Goal: Task Accomplishment & Management: Manage account settings

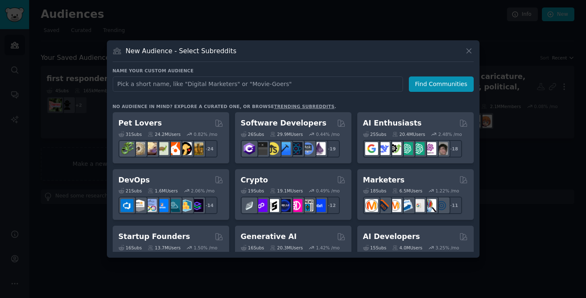
click at [375, 80] on input "text" at bounding box center [258, 84] width 290 height 15
type input "n"
type input "p"
type input "c"
type input "h"
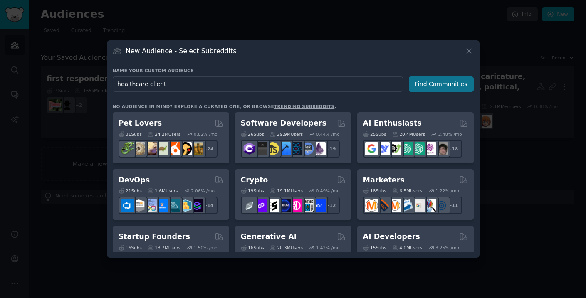
type input "healthcare client"
click at [453, 81] on button "Find Communities" at bounding box center [441, 84] width 65 height 15
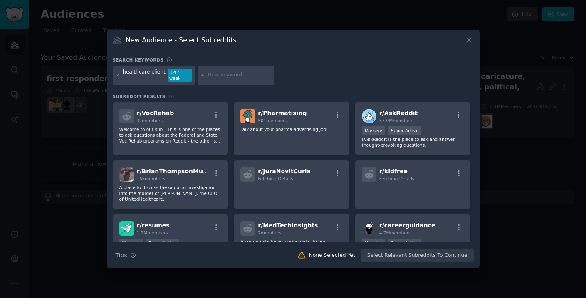
click at [243, 74] on input "text" at bounding box center [239, 75] width 63 height 7
type input "a"
type input "health app"
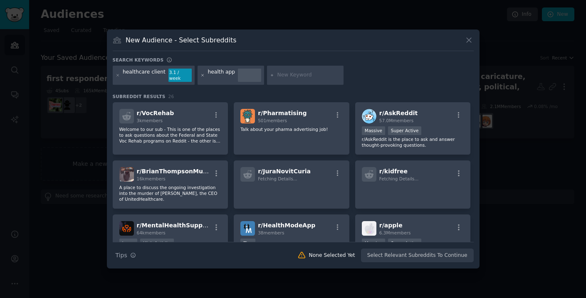
click at [201, 77] on icon at bounding box center [203, 75] width 5 height 5
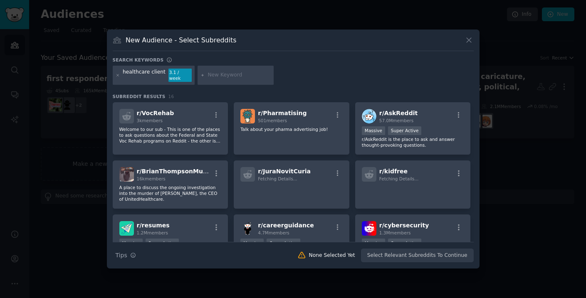
click at [233, 78] on input "text" at bounding box center [239, 75] width 63 height 7
type input "medical app"
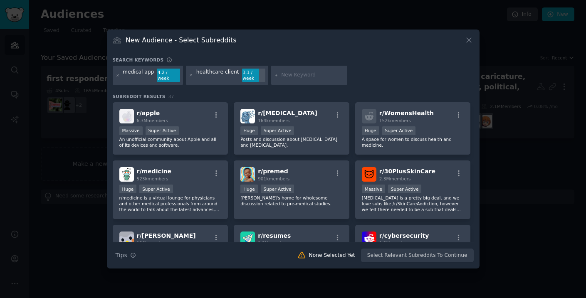
scroll to position [181, 0]
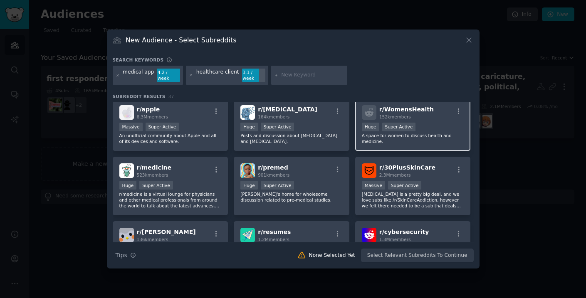
click at [364, 141] on div "r/ WomensHealth 152k members Huge Super Active A space for women to discuss hea…" at bounding box center [413, 125] width 116 height 53
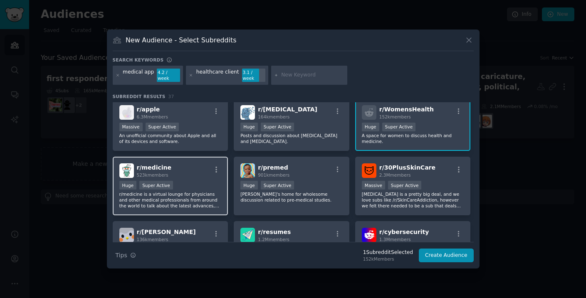
click at [195, 170] on div "r/ medicine 523k members" at bounding box center [170, 171] width 102 height 15
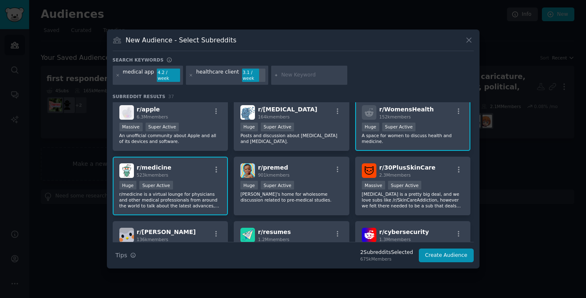
click at [195, 170] on div "r/ medicine 523k members" at bounding box center [170, 171] width 102 height 15
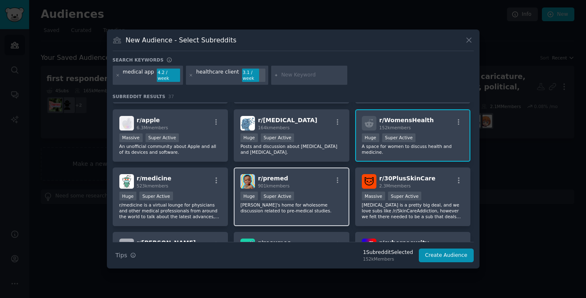
scroll to position [166, 0]
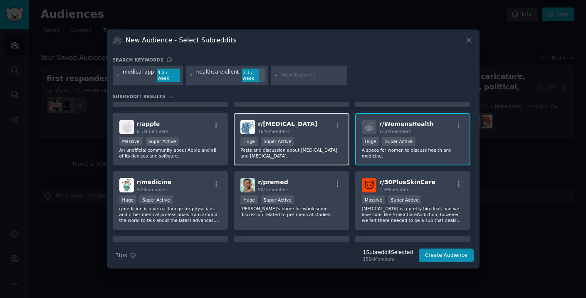
click at [271, 159] on div "r/ [MEDICAL_DATA] 164k members Huge Super Active Posts and discussion about [ME…" at bounding box center [292, 139] width 116 height 53
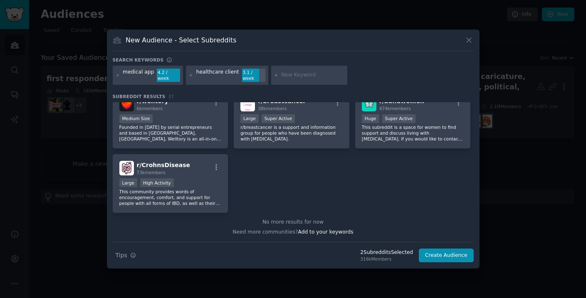
scroll to position [691, 0]
click at [329, 144] on div "r/ breastcancer 38k members Large Super Active r/breastcancer is a support and …" at bounding box center [292, 120] width 116 height 59
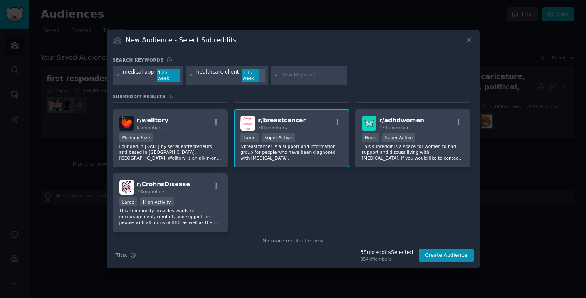
scroll to position [667, 0]
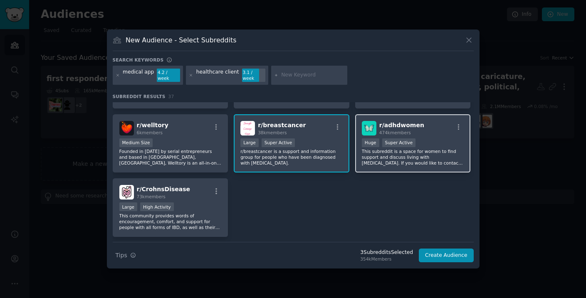
click at [367, 153] on p "This subreddit is a space for women to find support and discuss living with [ME…" at bounding box center [413, 157] width 102 height 17
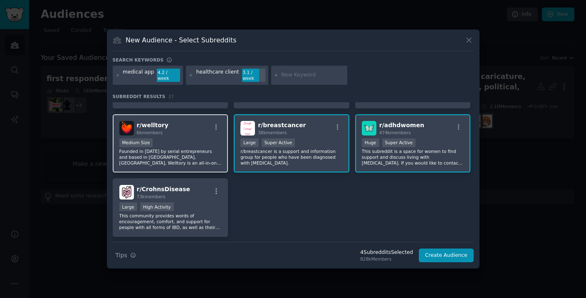
click at [202, 160] on p "Founded in [DATE] by serial entrepreneurs and based in [GEOGRAPHIC_DATA], [GEOG…" at bounding box center [170, 157] width 102 height 17
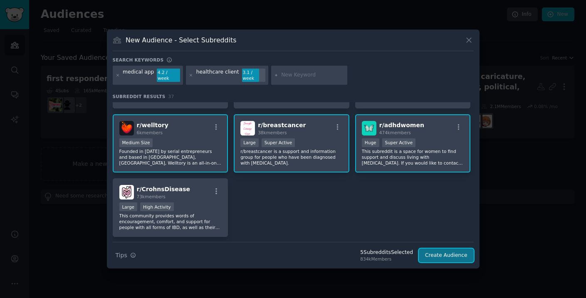
click at [439, 255] on button "Create Audience" at bounding box center [446, 256] width 55 height 14
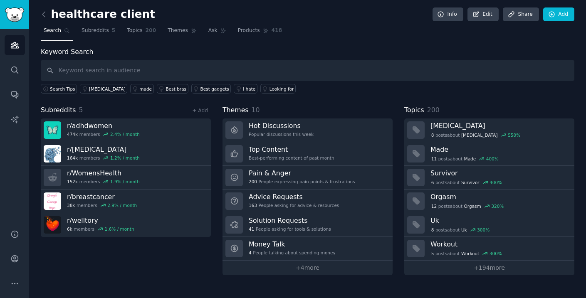
click at [439, 255] on div "5 post s about Workout 300 %" at bounding box center [467, 253] width 72 height 7
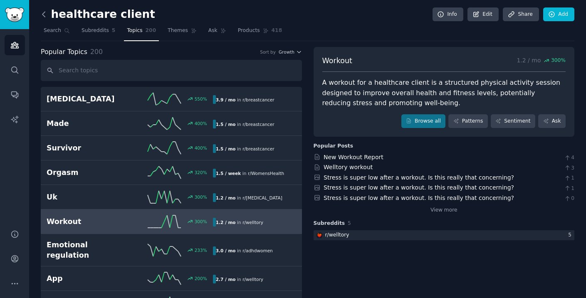
click at [41, 15] on icon at bounding box center [44, 14] width 9 height 9
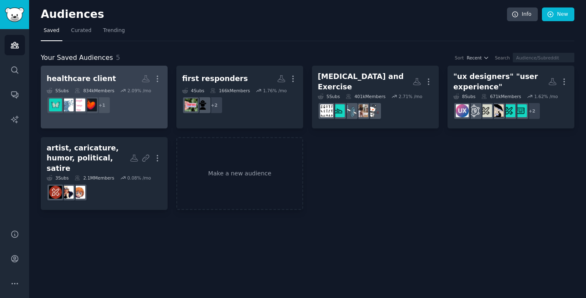
click at [107, 77] on h2 "healthcare client More" at bounding box center [104, 79] width 115 height 15
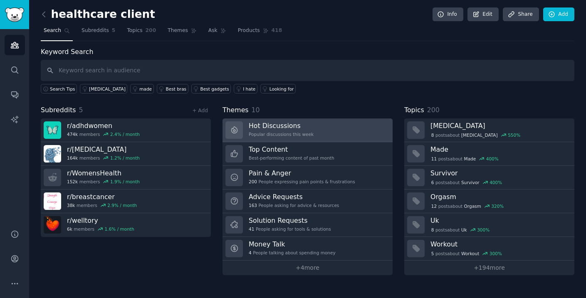
click at [310, 135] on div "Popular discussions this week" at bounding box center [281, 134] width 65 height 6
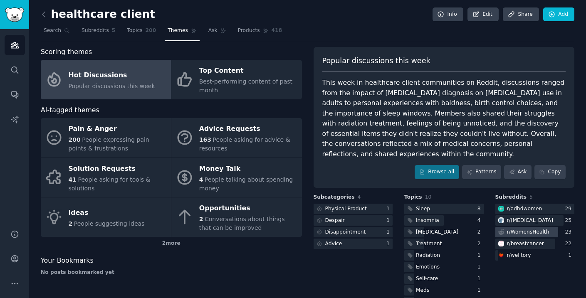
click at [531, 229] on div "r/ WomensHealth" at bounding box center [528, 232] width 42 height 7
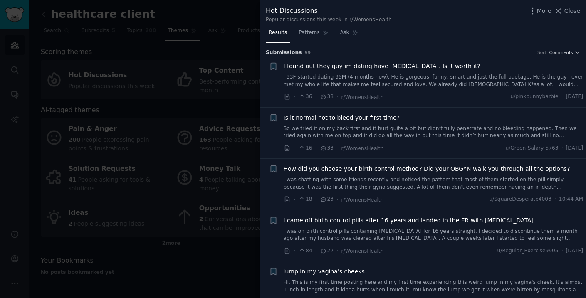
click at [571, 10] on span "Close" at bounding box center [573, 11] width 16 height 9
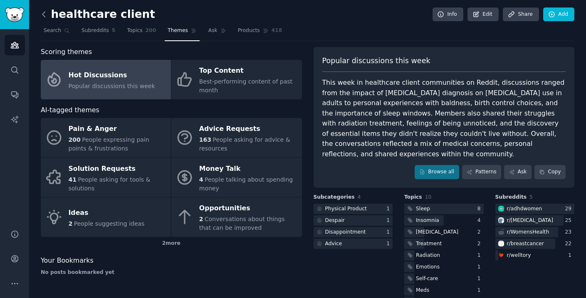
click at [46, 17] on icon at bounding box center [44, 14] width 9 height 9
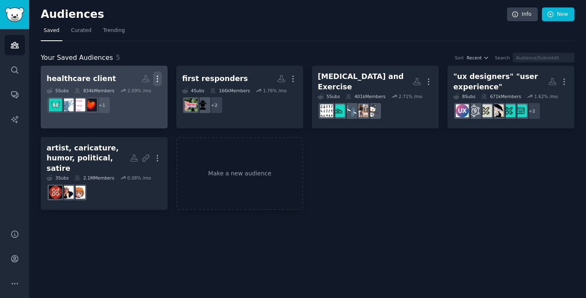
click at [156, 79] on icon "button" at bounding box center [157, 78] width 9 height 9
click at [141, 97] on p "Delete" at bounding box center [134, 96] width 19 height 9
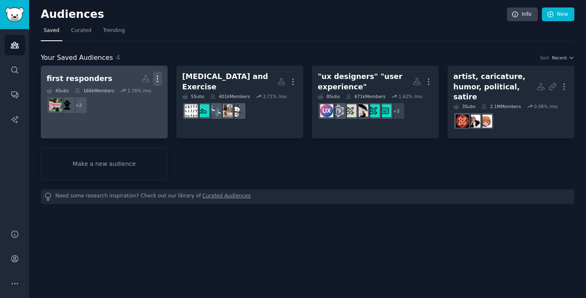
click at [159, 79] on icon "button" at bounding box center [157, 78] width 9 height 9
click at [140, 96] on p "Delete" at bounding box center [134, 96] width 19 height 9
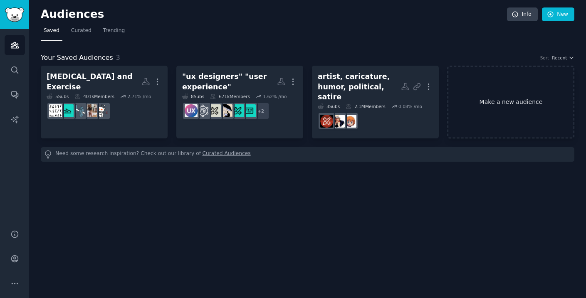
click at [490, 94] on link "Make a new audience" at bounding box center [511, 102] width 127 height 73
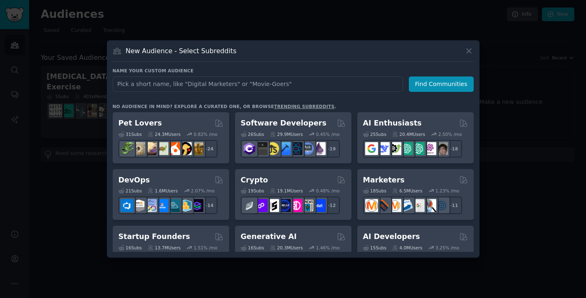
click at [354, 89] on input "text" at bounding box center [258, 84] width 290 height 15
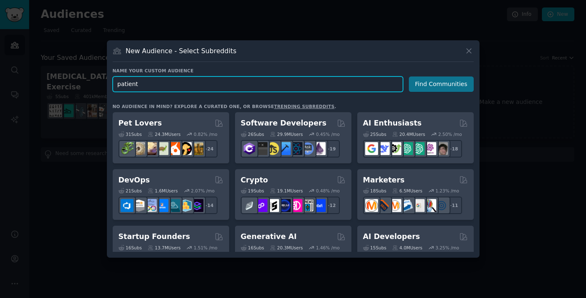
type input "patient"
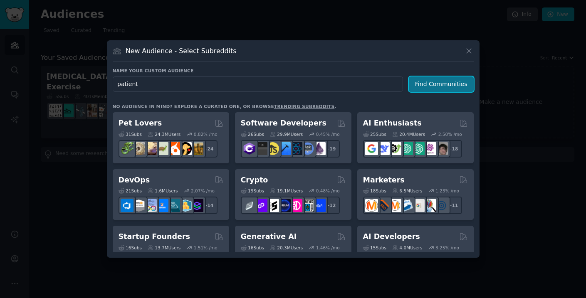
click at [425, 84] on button "Find Communities" at bounding box center [441, 84] width 65 height 15
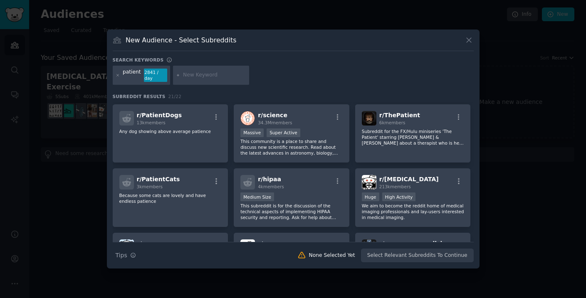
scroll to position [127, 0]
click at [117, 76] on icon at bounding box center [118, 75] width 5 height 5
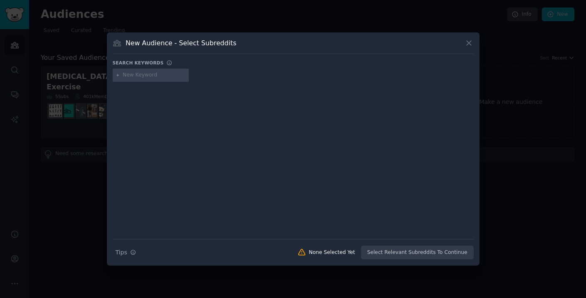
click at [129, 75] on input "text" at bounding box center [154, 75] width 63 height 7
click at [153, 75] on input "patient" at bounding box center [154, 75] width 63 height 7
type input "medical apps"
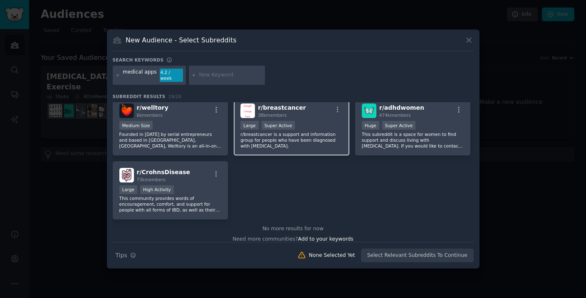
scroll to position [326, 0]
click at [210, 74] on input "text" at bounding box center [230, 75] width 63 height 7
type input "p"
type input "d"
type input "technology"
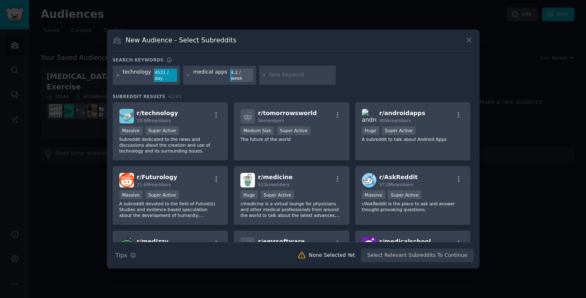
click at [117, 75] on icon at bounding box center [118, 75] width 2 height 2
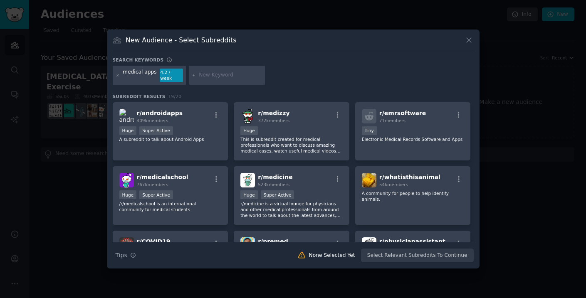
click at [201, 77] on input "text" at bounding box center [230, 75] width 63 height 7
type input "medical device"
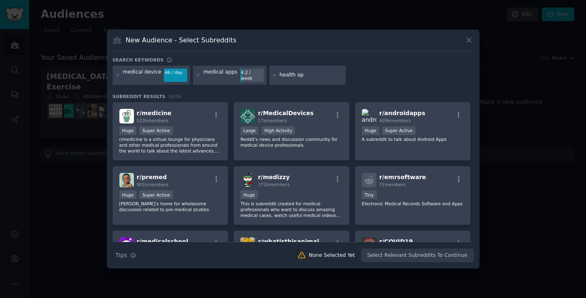
type input "health app"
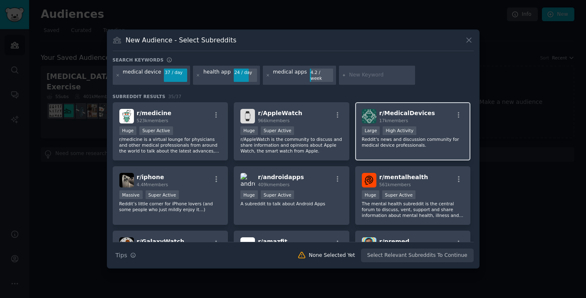
click at [377, 147] on div "r/ MedicalDevices 17k members Large High Activity Reddit's news and discussion …" at bounding box center [413, 131] width 116 height 59
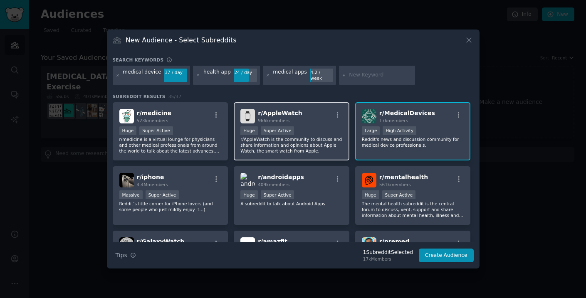
click at [315, 151] on div "r/ AppleWatch 966k members >= 95th percentile for submissions / day Huge Super …" at bounding box center [292, 131] width 116 height 59
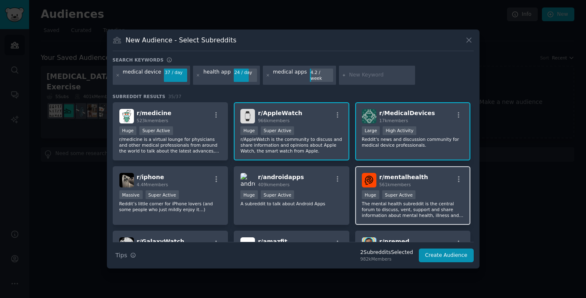
click at [421, 201] on p "The mental health subreddit is the central forum to discuss, vent, support and …" at bounding box center [413, 209] width 102 height 17
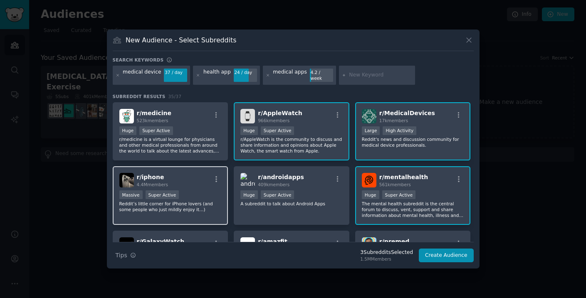
click at [198, 174] on div "r/ iphone 4.4M members" at bounding box center [170, 180] width 102 height 15
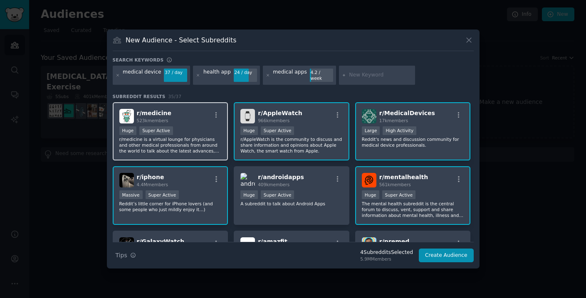
click at [191, 151] on div "r/ medicine 523k members Huge Super Active r/medicine is a virtual lounge for p…" at bounding box center [171, 131] width 116 height 59
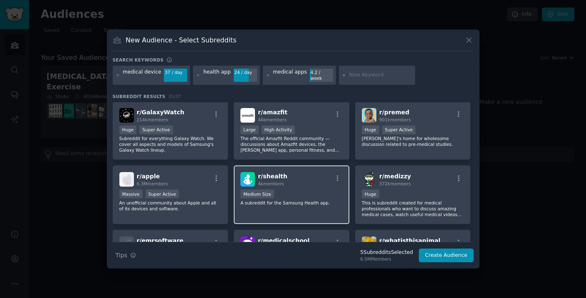
scroll to position [131, 0]
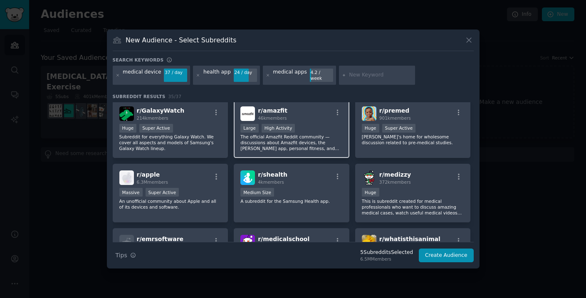
click at [300, 152] on div "r/ amazfit 46k members Large High Activity The official Amazfit Reddit communit…" at bounding box center [292, 129] width 116 height 59
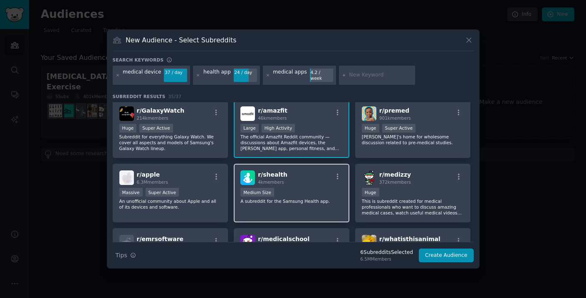
click at [330, 183] on div "r/ shealth 4k members Medium Size A subreddit for the Samsung Health app." at bounding box center [292, 193] width 116 height 59
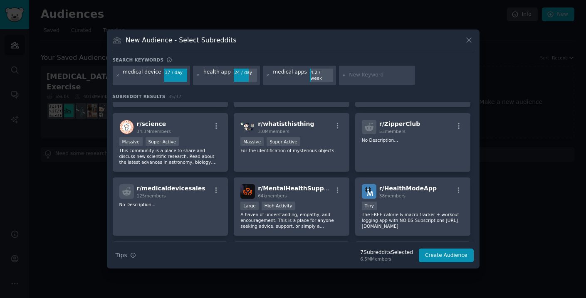
scroll to position [434, 0]
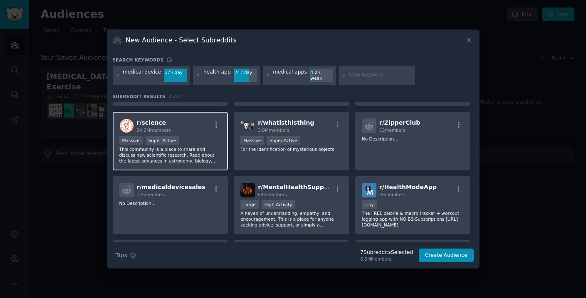
click at [213, 155] on p "This community is a place to share and discuss new scientific research. Read ab…" at bounding box center [170, 154] width 102 height 17
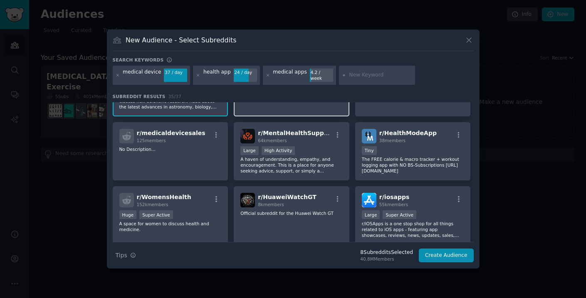
scroll to position [491, 0]
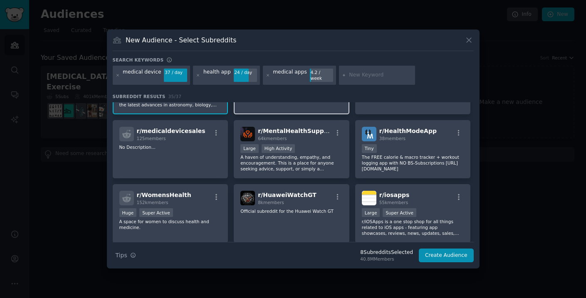
click at [256, 166] on p "A haven of understanding, empathy, and encouragement. This is a place for anyon…" at bounding box center [291, 162] width 102 height 17
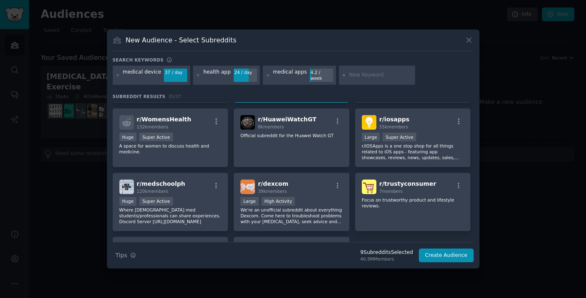
scroll to position [565, 0]
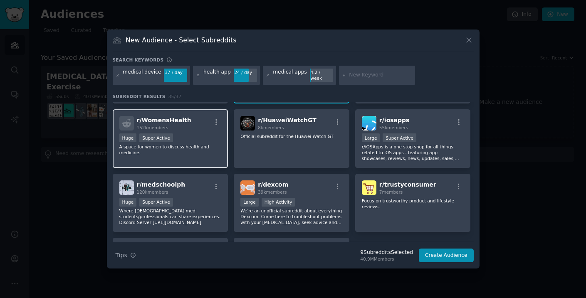
click at [207, 150] on p "A space for women to discuss health and medicine." at bounding box center [170, 150] width 102 height 12
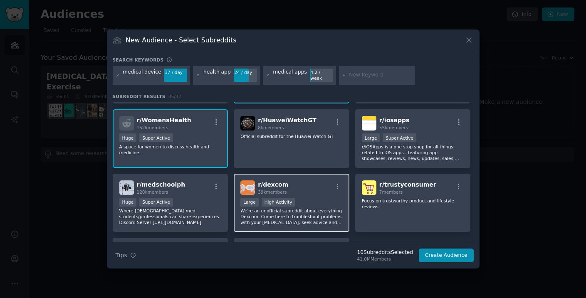
click at [270, 213] on p "We're an unofficial subreddit about everything Dexcom. Come here to troubleshoo…" at bounding box center [291, 216] width 102 height 17
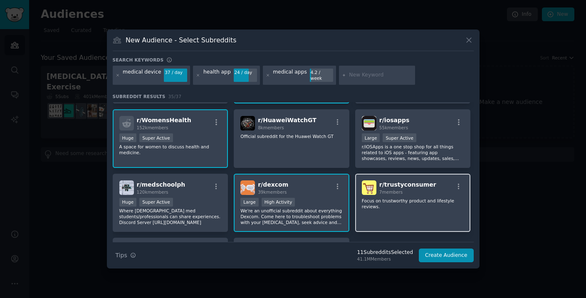
click at [384, 218] on div "r/ trustyconsumer 7 members Focus on trustworthy product and lifestyle reviews." at bounding box center [413, 203] width 116 height 59
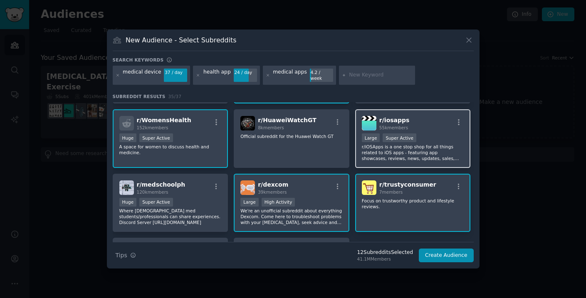
click at [392, 155] on p "r/iOSApps is a one stop shop for all things related to iOS apps - featuring app…" at bounding box center [413, 152] width 102 height 17
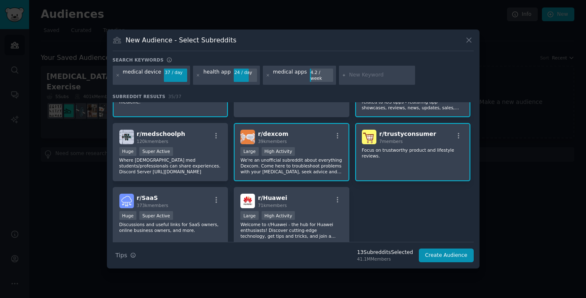
scroll to position [649, 0]
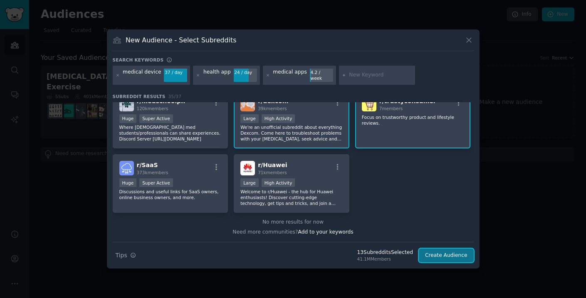
click at [454, 251] on button "Create Audience" at bounding box center [446, 256] width 55 height 14
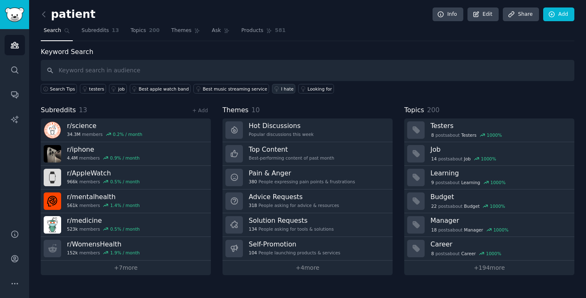
click at [281, 88] on div "I hate" at bounding box center [287, 89] width 12 height 6
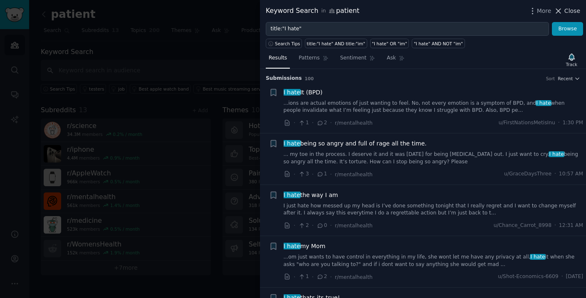
click at [565, 9] on span "Close" at bounding box center [573, 11] width 16 height 9
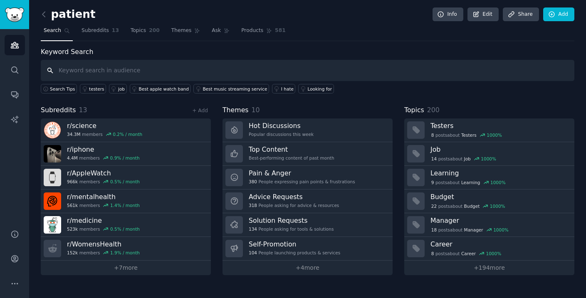
click at [148, 74] on input "text" at bounding box center [308, 70] width 534 height 21
type input "problems with medical apps"
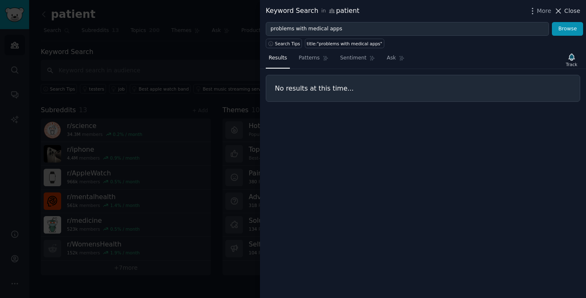
click at [572, 11] on span "Close" at bounding box center [573, 11] width 16 height 9
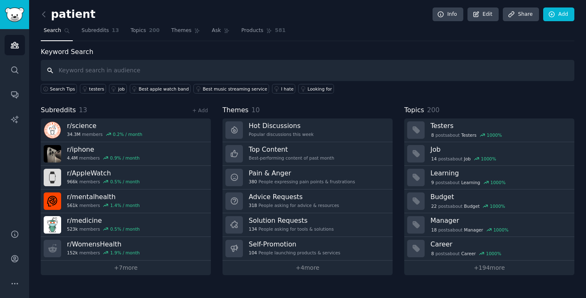
click at [202, 68] on input "text" at bounding box center [308, 70] width 534 height 21
type input "medical iphone apps"
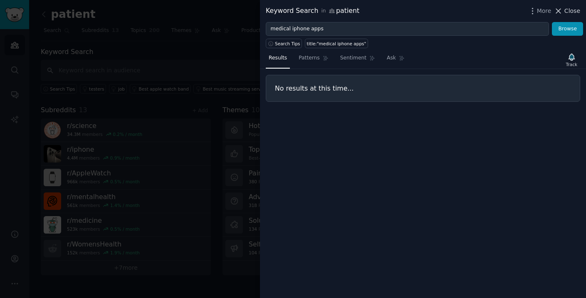
click at [575, 12] on span "Close" at bounding box center [573, 11] width 16 height 9
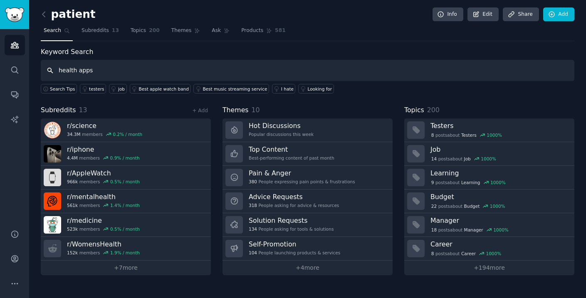
type input "health apps"
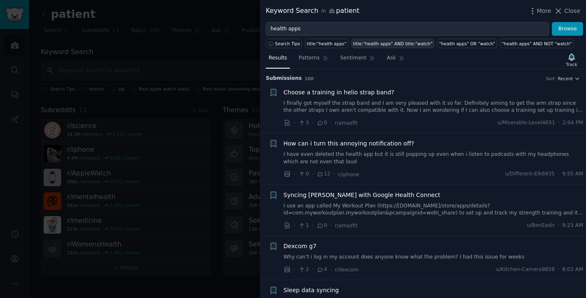
click at [380, 45] on div "title:"health apps" AND title:"watch"" at bounding box center [392, 44] width 79 height 6
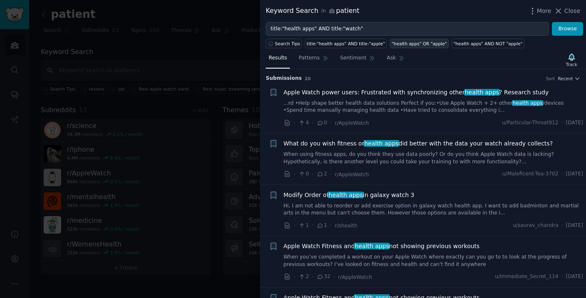
click at [400, 42] on div ""health apps" OR "apple"" at bounding box center [419, 44] width 55 height 6
type input ""health apps" OR "apple""
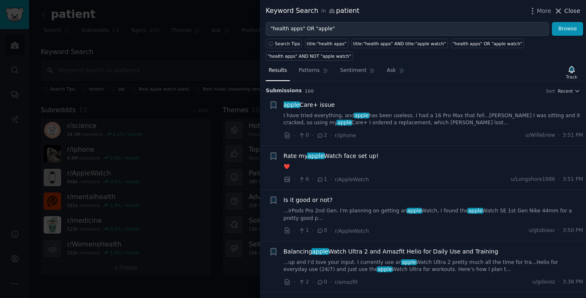
click at [573, 10] on span "Close" at bounding box center [573, 11] width 16 height 9
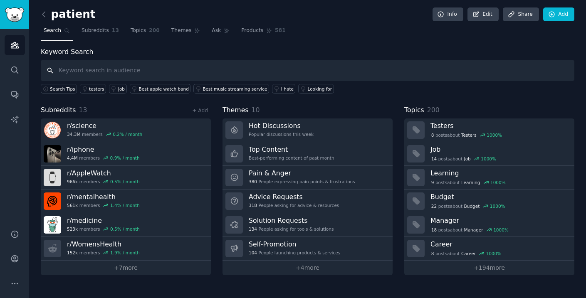
click at [125, 68] on input "text" at bounding box center [308, 70] width 534 height 21
type input ""health apps" and "frustration""
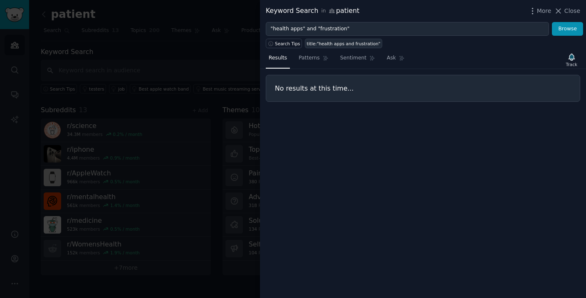
click at [368, 43] on div "title:"health apps and frustration"" at bounding box center [344, 44] width 74 height 6
type input "title:"health apps and frustration""
click at [572, 9] on span "Close" at bounding box center [573, 11] width 16 height 9
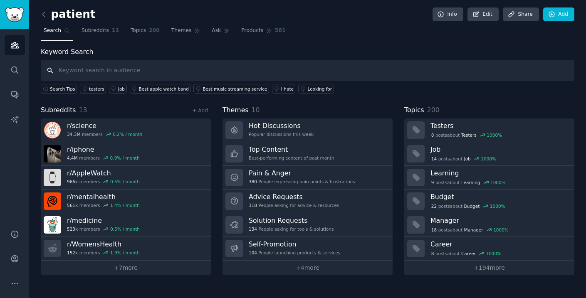
click at [162, 64] on input "text" at bounding box center [308, 70] width 534 height 21
type input ""health app""
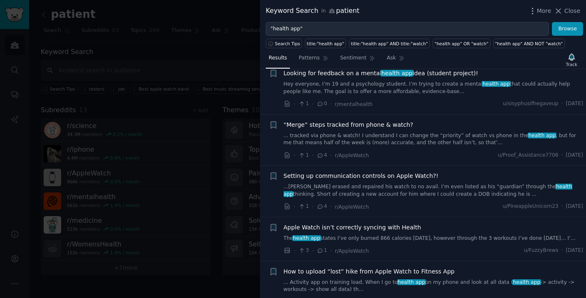
scroll to position [1012, 0]
click at [578, 10] on span "Close" at bounding box center [573, 11] width 16 height 9
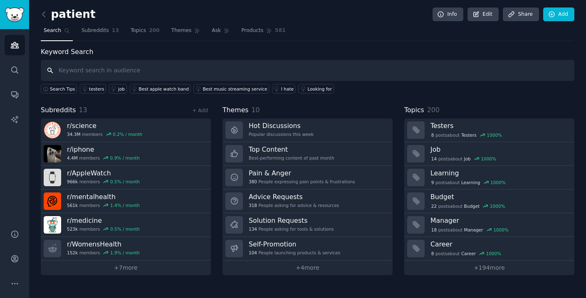
click at [79, 70] on input "text" at bounding box center [308, 70] width 534 height 21
type input "h"
type input ""health apps" and "problems""
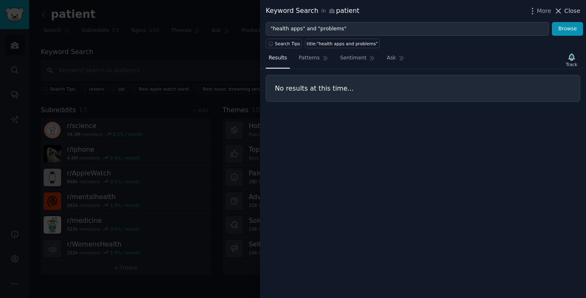
click at [567, 10] on span "Close" at bounding box center [573, 11] width 16 height 9
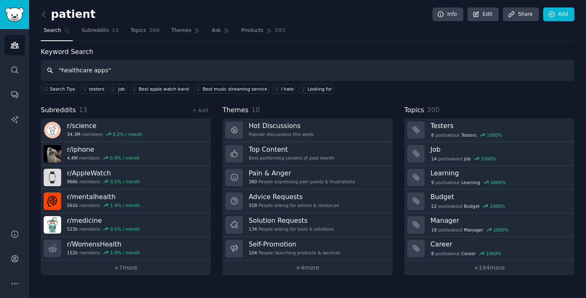
type input ""healthcare apps""
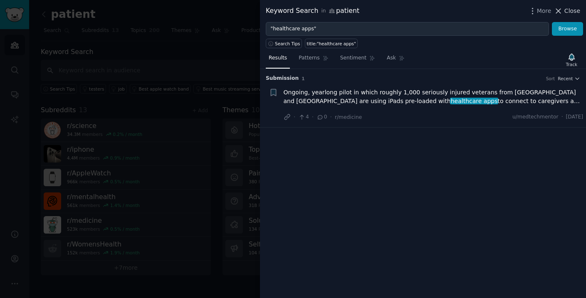
click at [568, 8] on span "Close" at bounding box center [573, 11] width 16 height 9
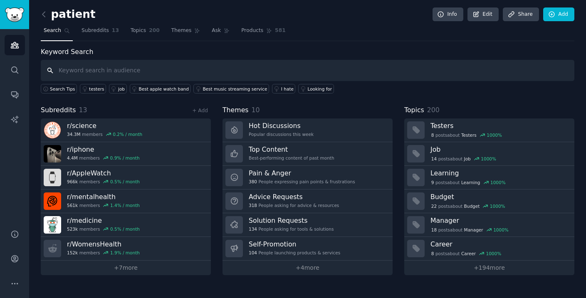
click at [218, 71] on input "text" at bounding box center [308, 70] width 534 height 21
type input ""medical app""
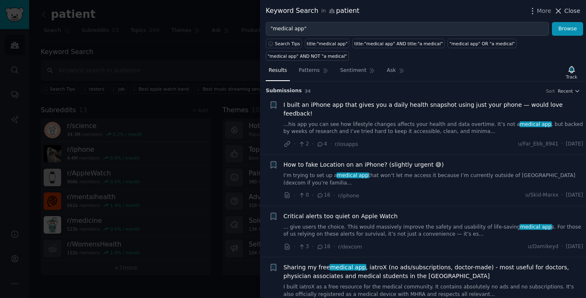
click at [568, 10] on span "Close" at bounding box center [573, 11] width 16 height 9
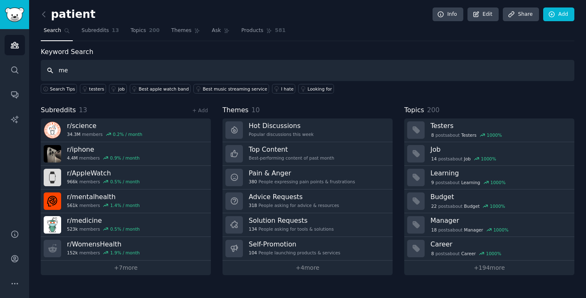
type input "m"
type input "h"
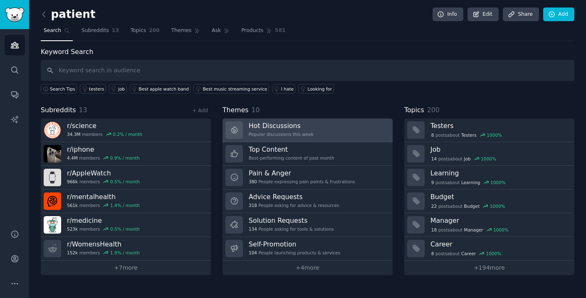
click at [298, 133] on div "Popular discussions this week" at bounding box center [281, 134] width 65 height 6
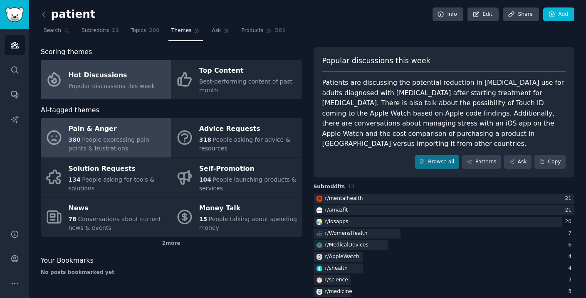
click at [130, 136] on div "380 People expressing pain points & frustrations" at bounding box center [118, 144] width 98 height 17
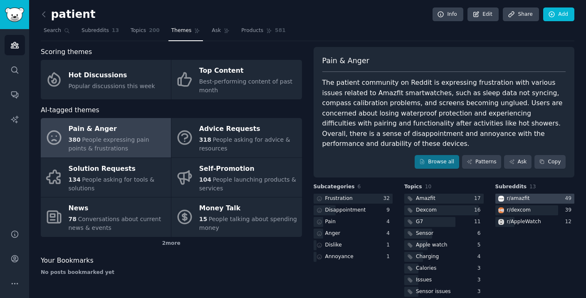
click at [557, 197] on div at bounding box center [535, 199] width 79 height 10
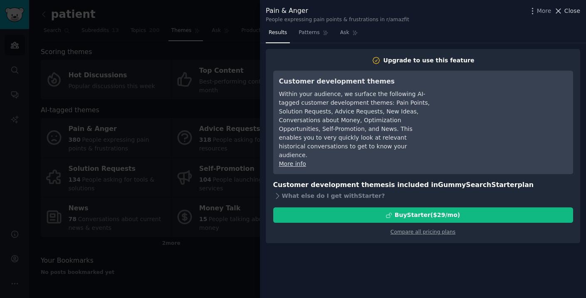
click at [562, 12] on icon at bounding box center [558, 11] width 9 height 9
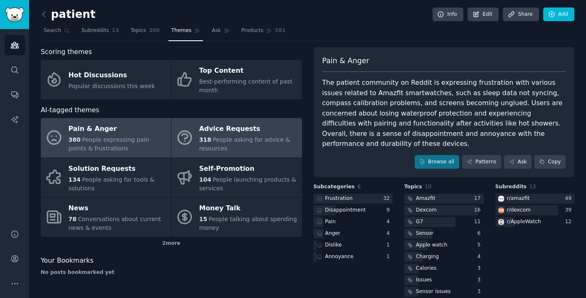
click at [238, 136] on div "318 People asking for advice & resources" at bounding box center [248, 144] width 98 height 17
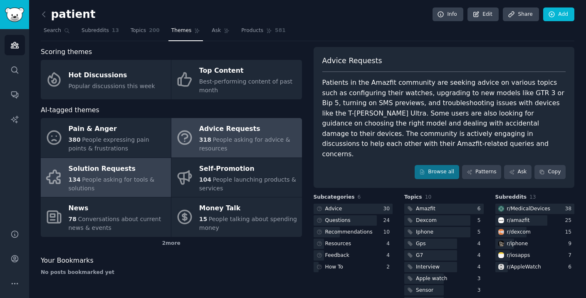
click at [129, 176] on div "134 People asking for tools & solutions" at bounding box center [118, 184] width 98 height 17
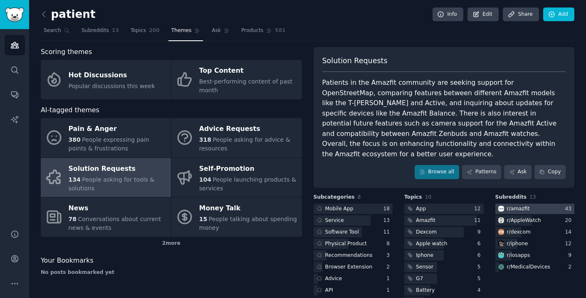
click at [500, 206] on img at bounding box center [501, 209] width 6 height 6
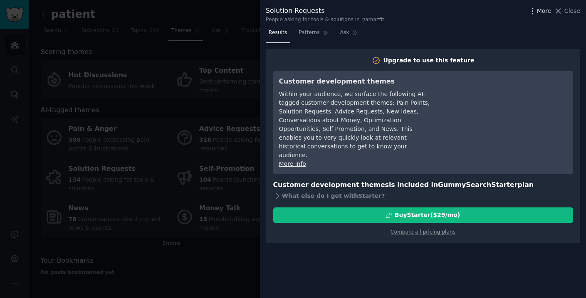
click at [548, 11] on span "More" at bounding box center [544, 11] width 15 height 9
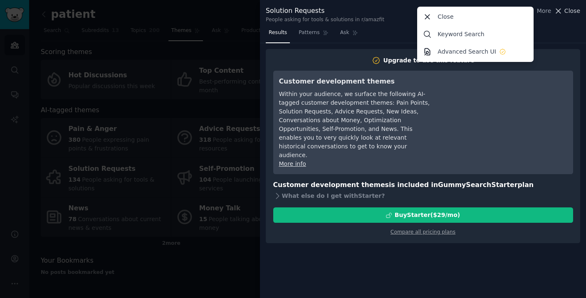
click at [565, 12] on span "Close" at bounding box center [573, 11] width 16 height 9
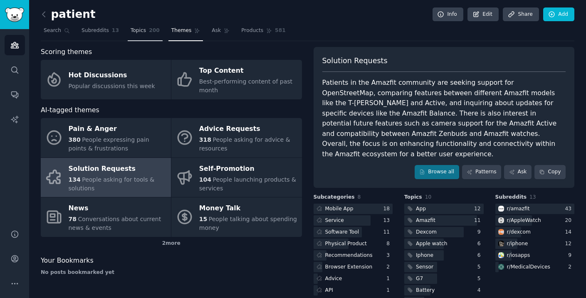
click at [150, 32] on span "200" at bounding box center [154, 30] width 11 height 7
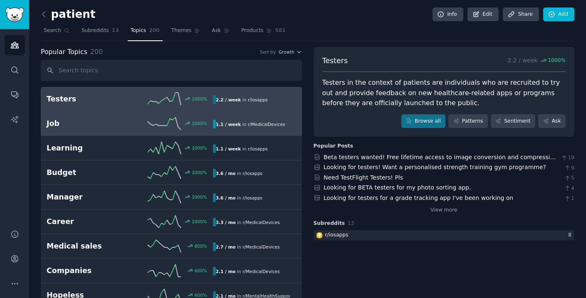
click at [155, 126] on icon at bounding box center [164, 123] width 33 height 12
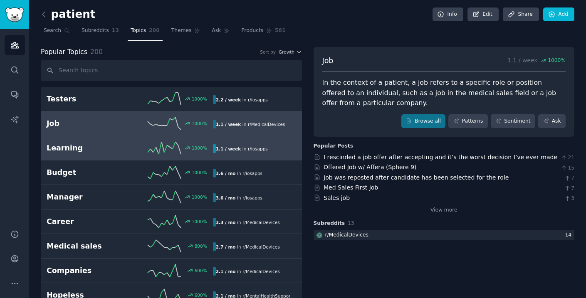
click at [144, 149] on div "1000 %" at bounding box center [171, 148] width 83 height 12
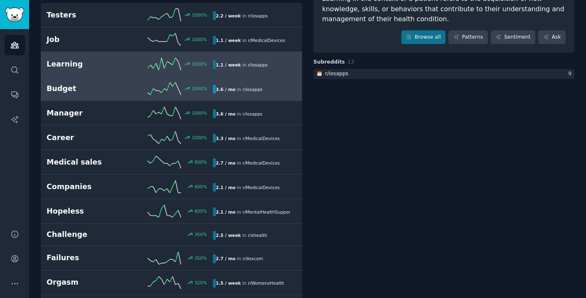
scroll to position [86, 0]
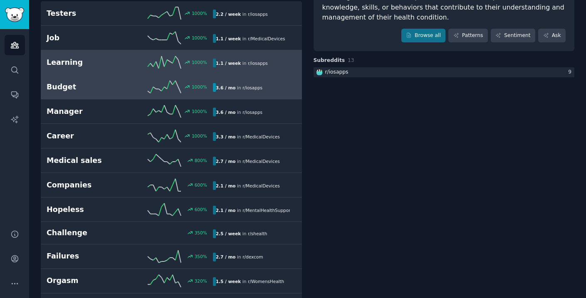
click at [114, 85] on h2 "Budget" at bounding box center [88, 87] width 83 height 10
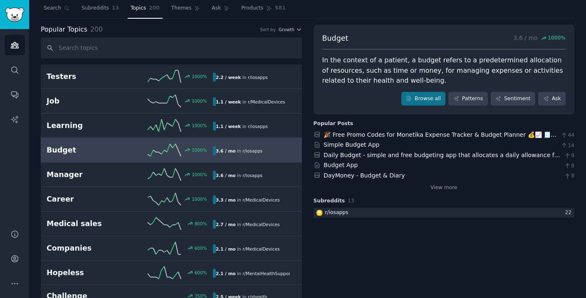
scroll to position [30, 0]
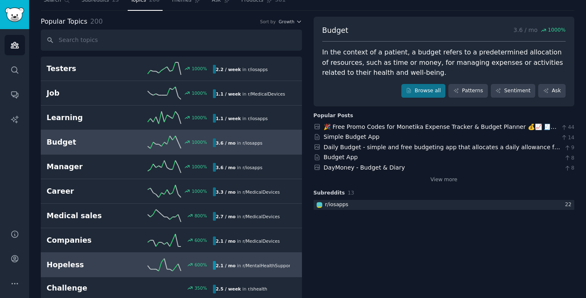
click at [131, 260] on div "600 %" at bounding box center [171, 265] width 83 height 12
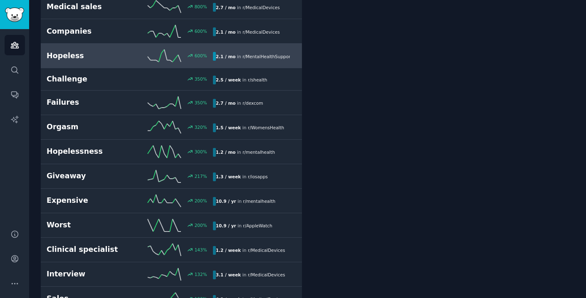
scroll to position [240, 0]
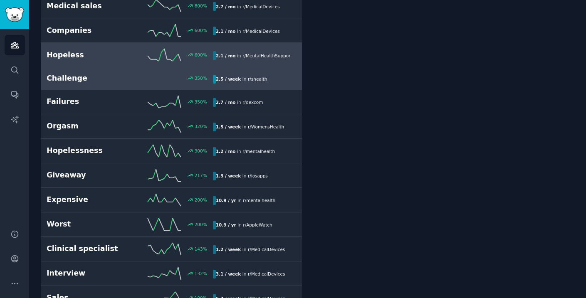
click at [118, 82] on h2 "Challenge" at bounding box center [88, 78] width 83 height 10
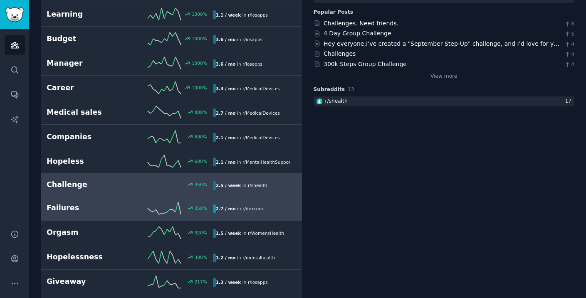
scroll to position [140, 0]
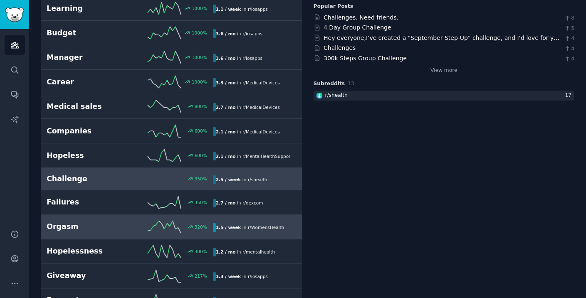
click at [233, 234] on link "Orgasm 320 % 1.5 / week in r/ WomensHealth" at bounding box center [171, 227] width 261 height 25
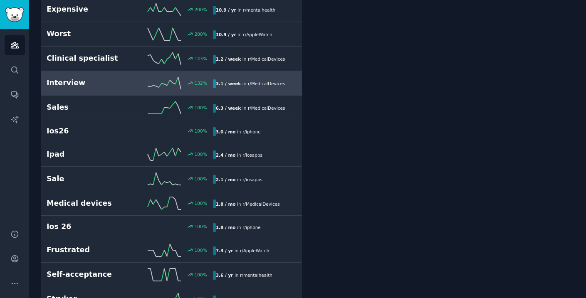
scroll to position [440, 0]
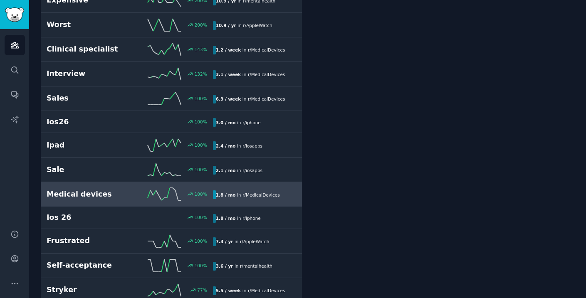
click at [255, 196] on span "r/ MedicalDevices" at bounding box center [261, 195] width 37 height 5
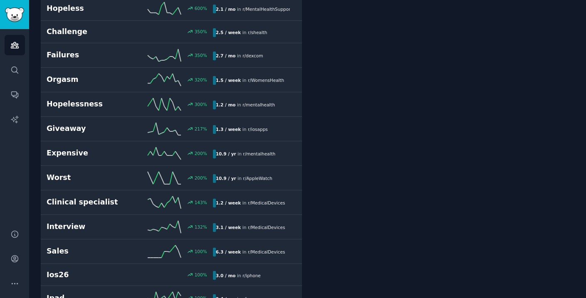
scroll to position [289, 0]
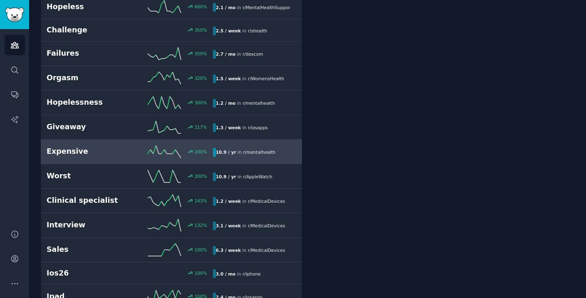
click at [280, 151] on div "10.9 / yr in r/ mentalhealth" at bounding box center [251, 152] width 77 height 9
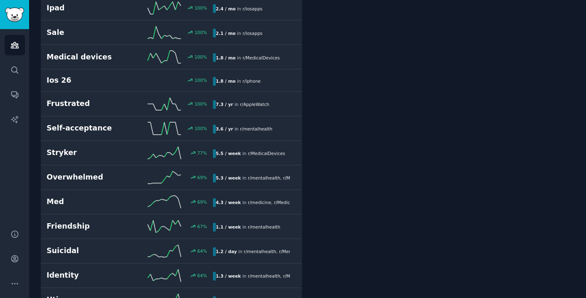
scroll to position [588, 0]
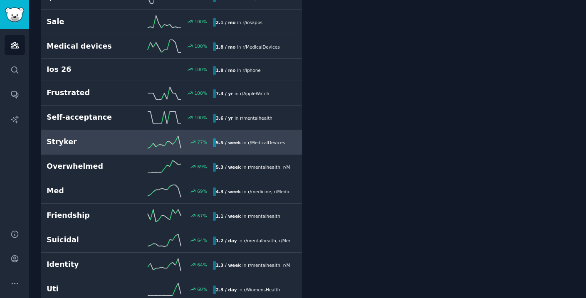
click at [238, 145] on div "5.5 / week in r/ MedicalDevices" at bounding box center [250, 143] width 75 height 9
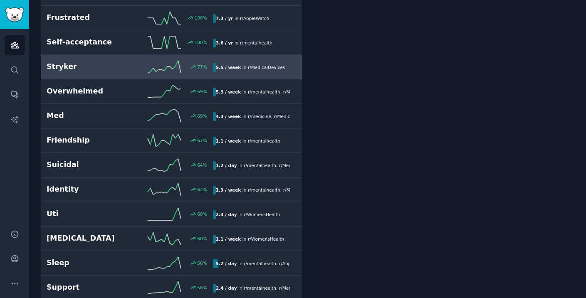
scroll to position [664, 0]
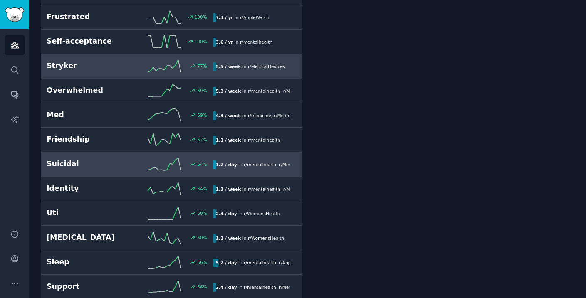
click at [244, 167] on span "r/ mentalhealth" at bounding box center [260, 164] width 32 height 5
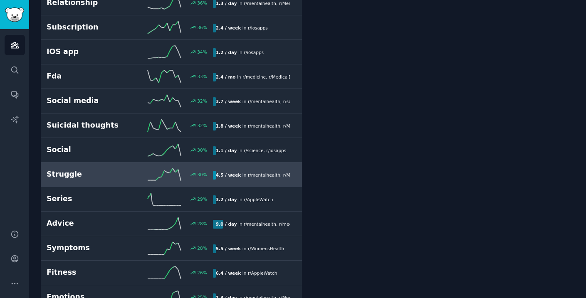
scroll to position [1416, 0]
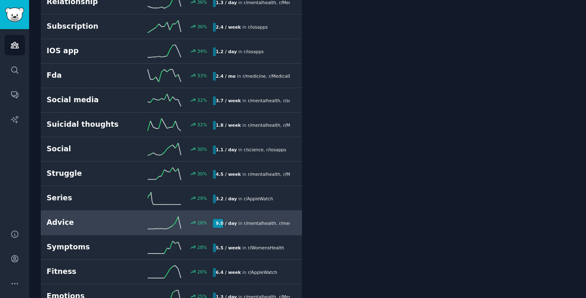
click at [269, 231] on link "Advice 28 % 9.0 / day in r/ mentalhealth , r/ medicine , and 3 other s" at bounding box center [171, 223] width 261 height 25
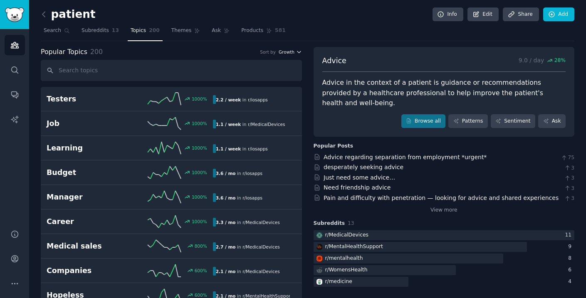
click at [294, 54] on button "Growth" at bounding box center [290, 52] width 23 height 6
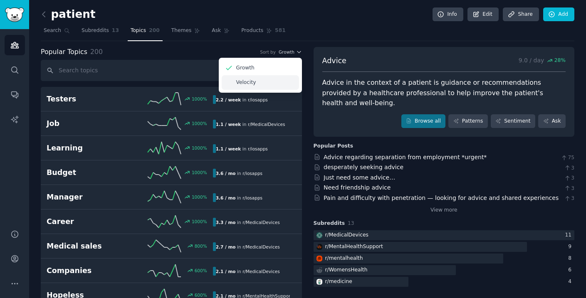
click at [270, 80] on div "Velocity" at bounding box center [260, 82] width 77 height 15
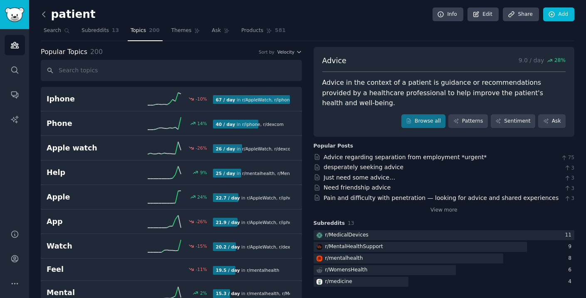
click at [42, 11] on icon at bounding box center [44, 14] width 9 height 9
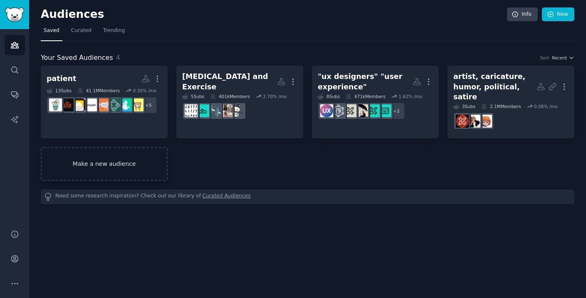
click at [115, 147] on link "Make a new audience" at bounding box center [104, 164] width 127 height 34
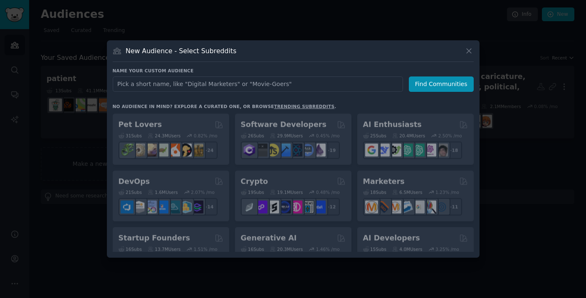
click at [155, 82] on input "text" at bounding box center [258, 84] width 290 height 15
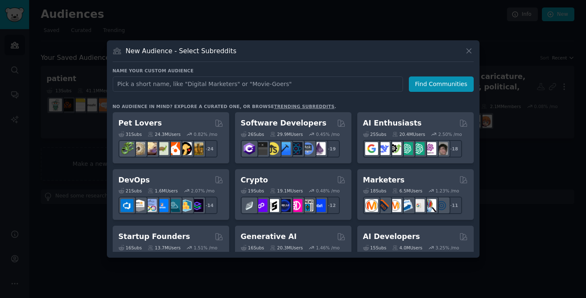
type input "m"
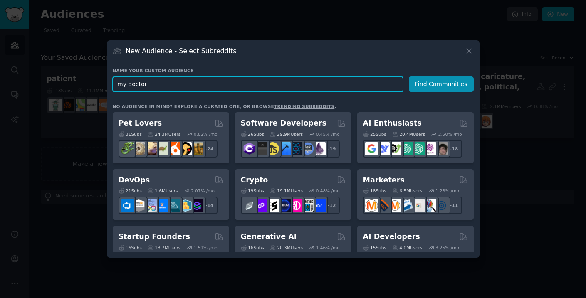
click at [129, 85] on input "my doctor" at bounding box center [258, 84] width 290 height 15
click at [116, 86] on input "my doctor" at bounding box center [258, 84] width 290 height 15
click at [129, 84] on input ""my doctor" at bounding box center [258, 84] width 290 height 15
click at [146, 82] on input ""my" doctor" at bounding box center [258, 84] width 290 height 15
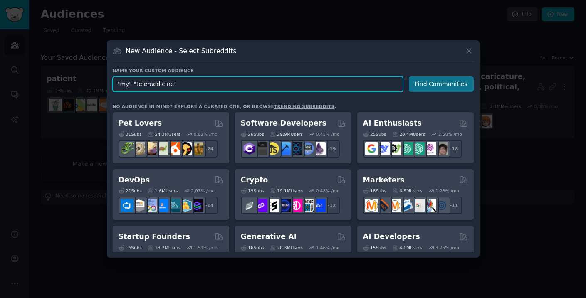
type input ""my" "telemedicine""
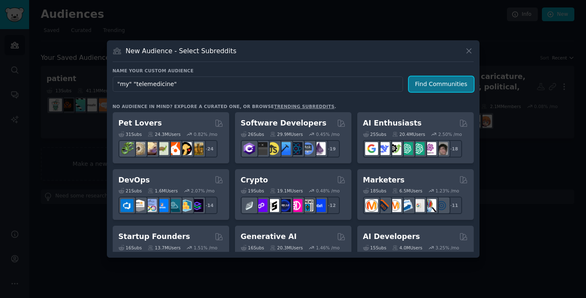
click at [420, 82] on button "Find Communities" at bounding box center [441, 84] width 65 height 15
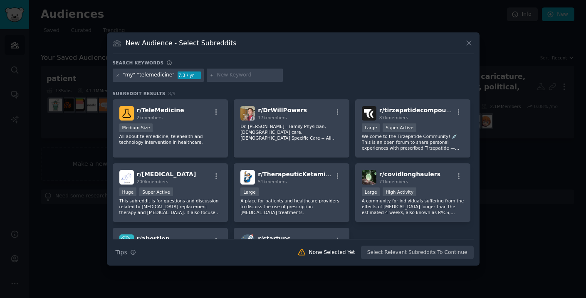
click at [256, 76] on input "text" at bounding box center [248, 75] width 63 height 7
click at [117, 74] on icon at bounding box center [118, 75] width 5 height 5
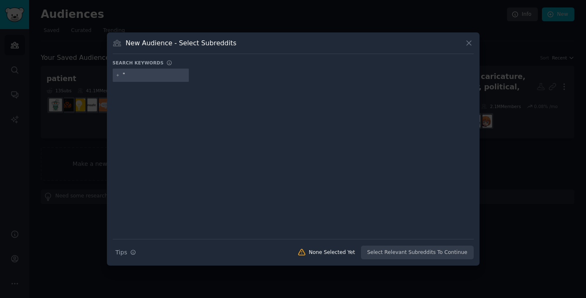
click at [139, 75] on input """ at bounding box center [154, 75] width 63 height 7
type input ""my telehealth""
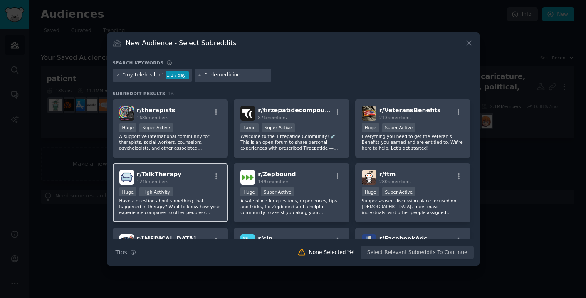
type input ""telemedicine""
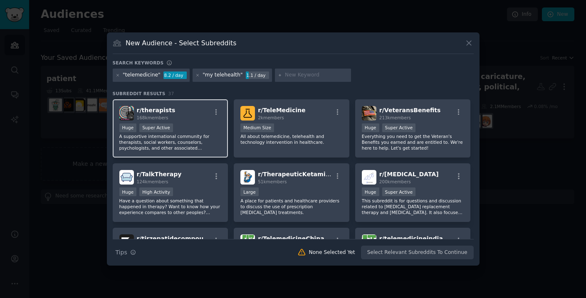
click at [190, 146] on p "A supportive international community for therapists, social workers, counselors…" at bounding box center [170, 142] width 102 height 17
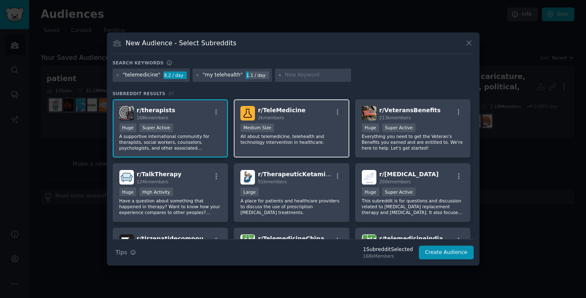
click at [277, 135] on p "All about telemedicine, telehealth and technology intervention in healthcare." at bounding box center [291, 140] width 102 height 12
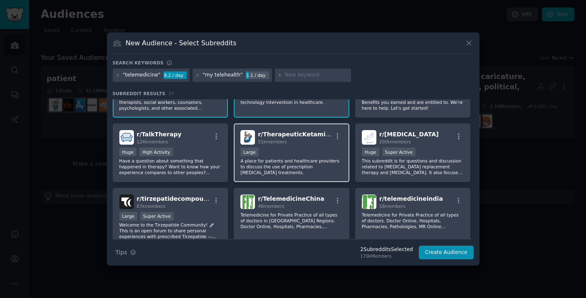
scroll to position [42, 0]
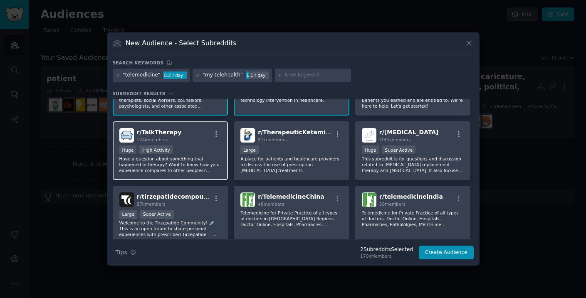
click at [194, 147] on div ">= 80th percentile for submissions / day Huge High Activity" at bounding box center [170, 151] width 102 height 10
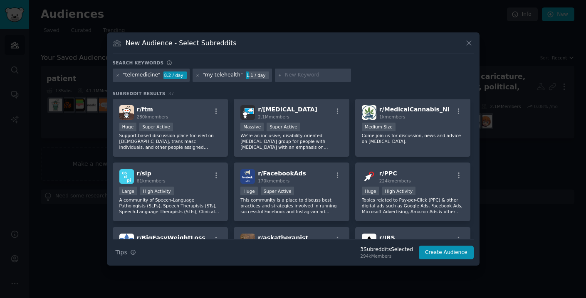
scroll to position [389, 0]
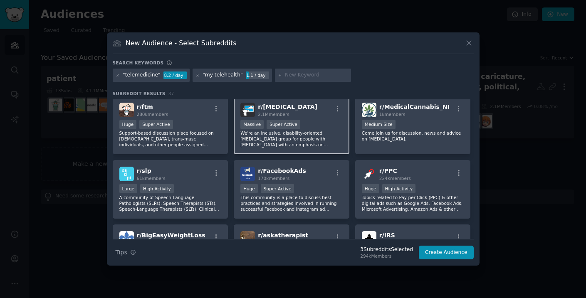
click at [301, 144] on p "We're an inclusive, disability-oriented [MEDICAL_DATA] group for people with [M…" at bounding box center [291, 138] width 102 height 17
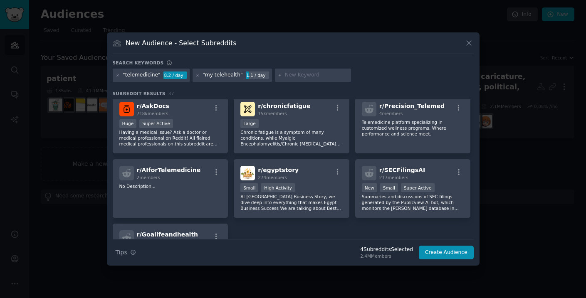
scroll to position [649, 0]
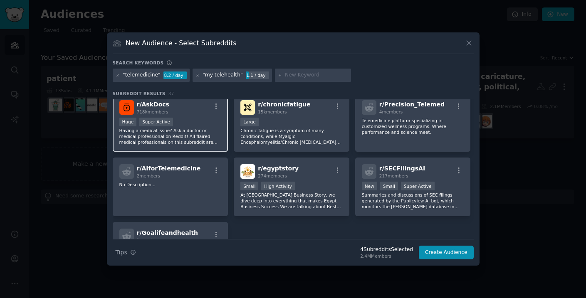
click at [211, 133] on p "Having a medical issue? Ask a doctor or medical professional on Reddit! All fla…" at bounding box center [170, 136] width 102 height 17
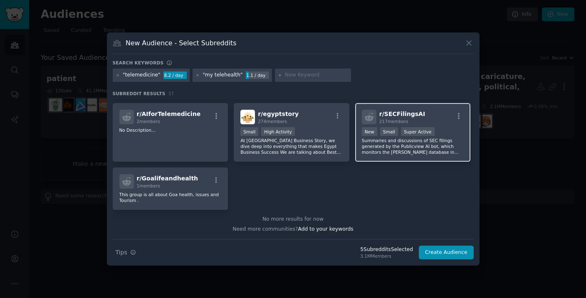
scroll to position [703, 0]
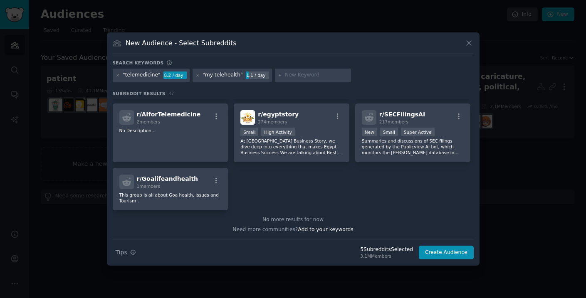
click at [298, 72] on input "text" at bounding box center [316, 75] width 63 height 7
type input "technology"
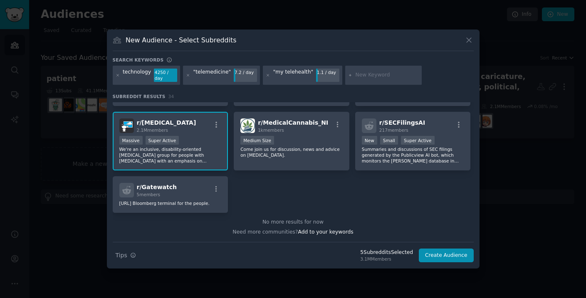
scroll to position [629, 0]
click at [431, 254] on button "Create Audience" at bounding box center [446, 256] width 55 height 14
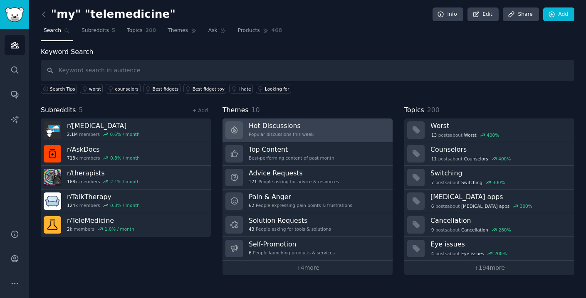
click at [326, 126] on link "Hot Discussions Popular discussions this week" at bounding box center [308, 131] width 170 height 24
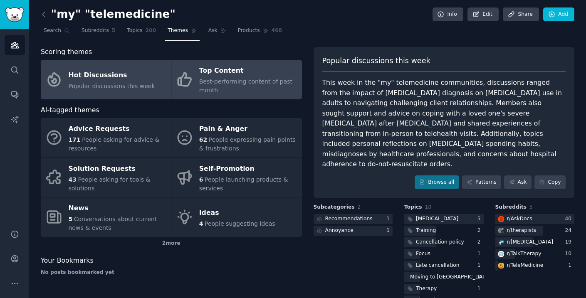
click at [257, 83] on span "Best-performing content of past month" at bounding box center [245, 85] width 93 height 15
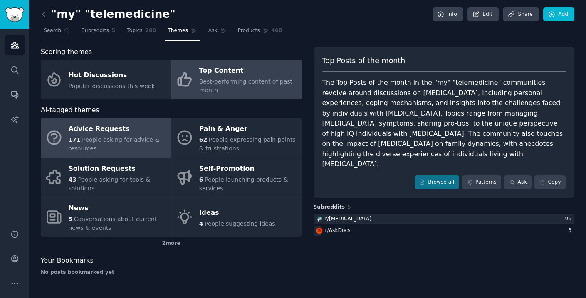
click at [141, 137] on span "People asking for advice & resources" at bounding box center [114, 143] width 91 height 15
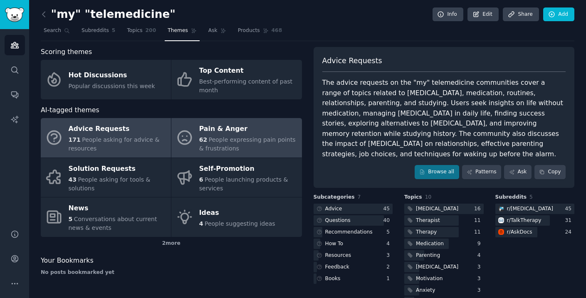
click at [221, 136] on div "62 People expressing pain points & frustrations" at bounding box center [248, 144] width 98 height 17
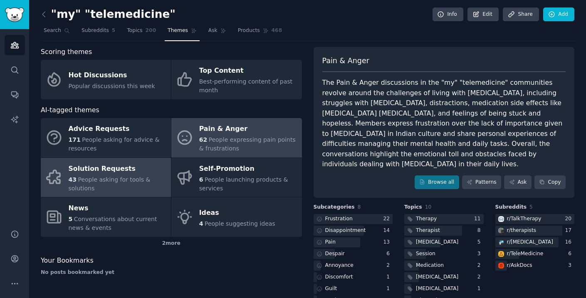
click at [114, 173] on div "Solution Requests" at bounding box center [118, 168] width 98 height 13
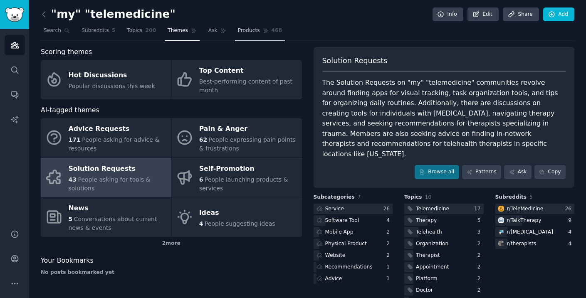
click at [242, 27] on span "Products" at bounding box center [249, 30] width 22 height 7
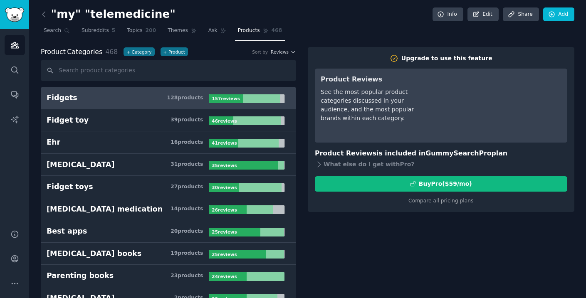
click at [220, 101] on b "157 review s" at bounding box center [226, 98] width 28 height 5
click at [68, 98] on div "Fidgets" at bounding box center [62, 98] width 31 height 10
click at [97, 31] on span "Subreddits" at bounding box center [95, 30] width 27 height 7
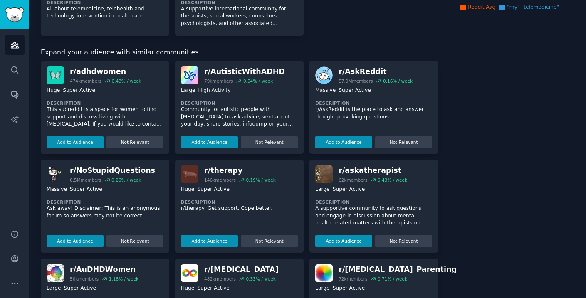
scroll to position [196, 0]
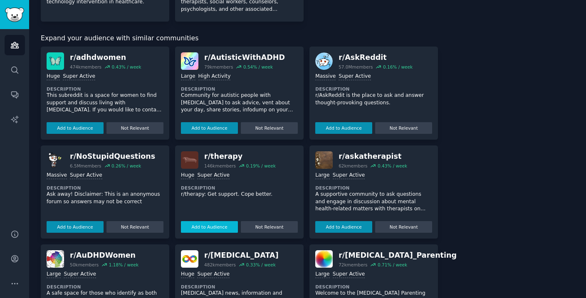
click at [221, 227] on button "Add to Audience" at bounding box center [209, 227] width 57 height 12
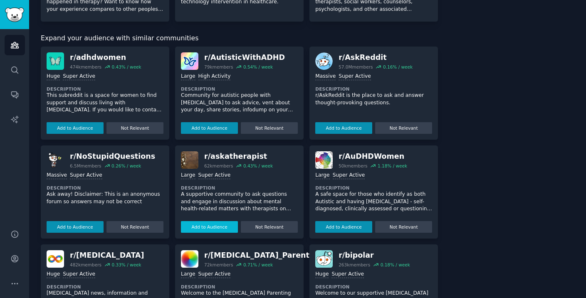
click at [222, 227] on button "Add to Audience" at bounding box center [209, 227] width 57 height 12
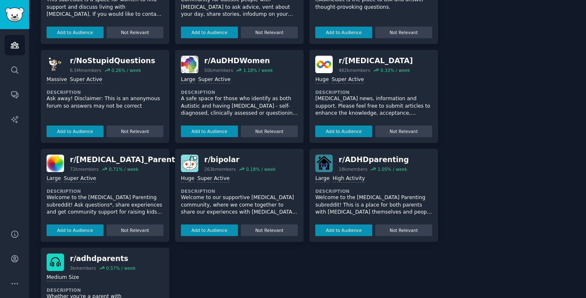
scroll to position [384, 0]
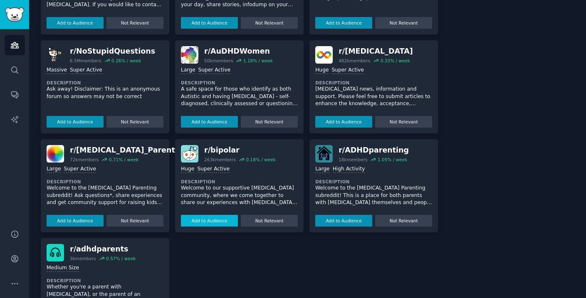
click at [212, 222] on button "Add to Audience" at bounding box center [209, 221] width 57 height 12
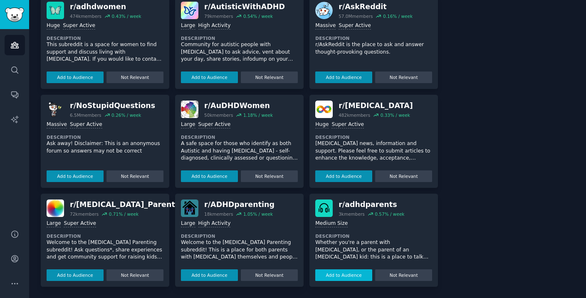
click at [327, 275] on button "Add to Audience" at bounding box center [343, 276] width 57 height 12
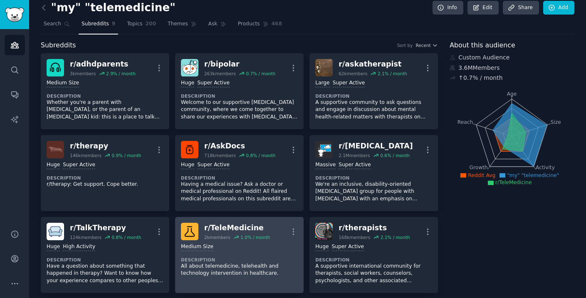
scroll to position [7, 0]
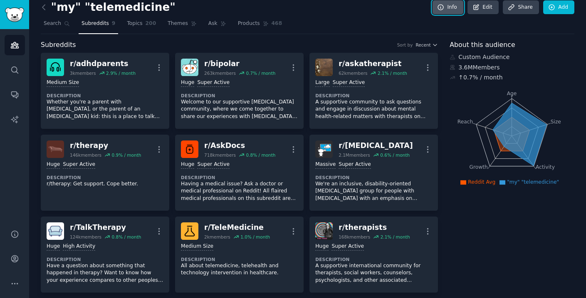
click at [444, 7] on link "Info" at bounding box center [448, 7] width 31 height 14
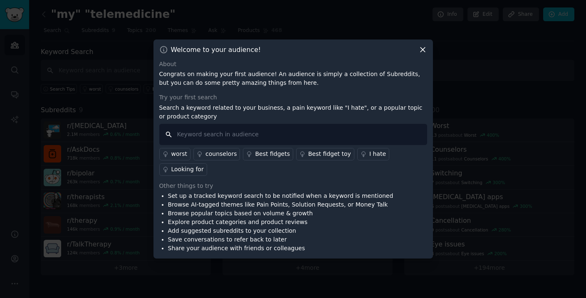
click at [359, 134] on input "text" at bounding box center [293, 134] width 268 height 21
type input "telemedicine"
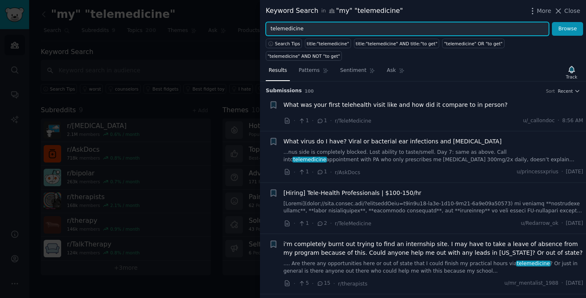
click at [323, 31] on input "telemedicine" at bounding box center [407, 29] width 283 height 14
click at [269, 28] on input "telemedicine" at bounding box center [407, 29] width 283 height 14
click at [317, 29] on input ""telemedicine" at bounding box center [407, 29] width 283 height 14
click at [552, 22] on button "Browse" at bounding box center [567, 29] width 31 height 14
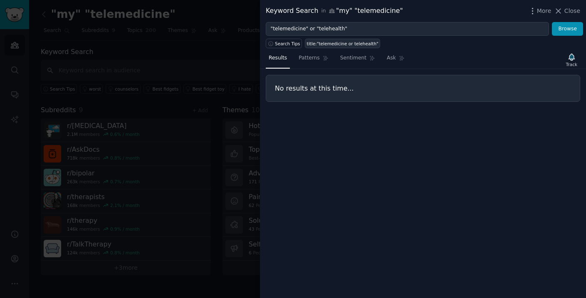
click at [323, 47] on link "title:"telemedicine or telehealth"" at bounding box center [342, 44] width 75 height 10
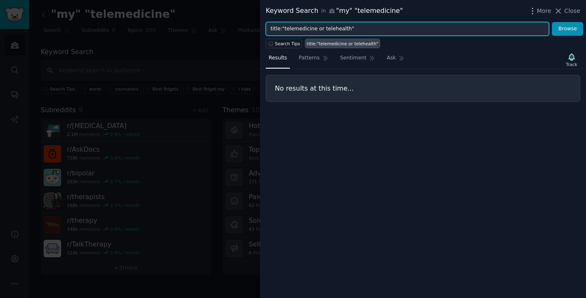
click at [397, 35] on input "title:"telemedicine or telehealth"" at bounding box center [407, 29] width 283 height 14
type input "t"
type input "telehealth"
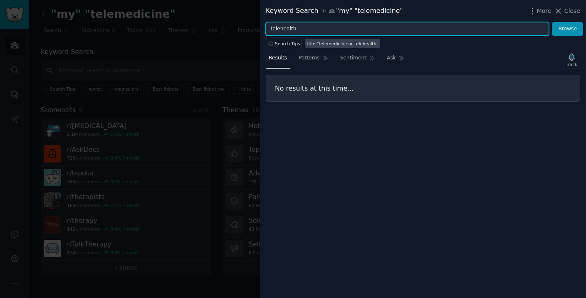
click at [552, 22] on button "Browse" at bounding box center [567, 29] width 31 height 14
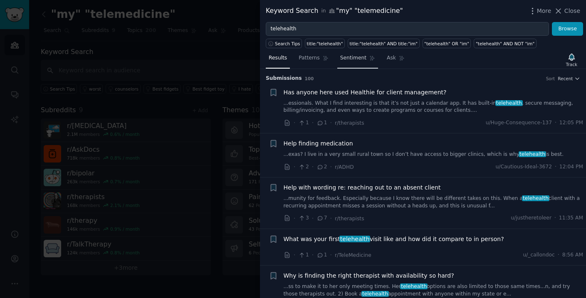
click at [355, 58] on span "Sentiment" at bounding box center [353, 58] width 26 height 7
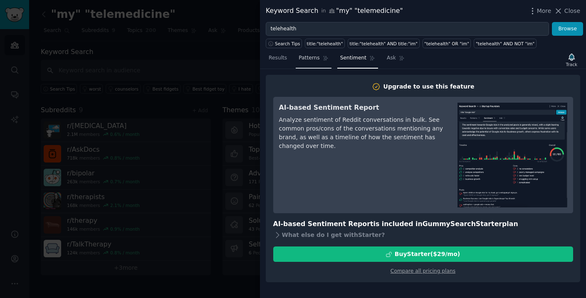
click at [307, 60] on span "Patterns" at bounding box center [309, 58] width 21 height 7
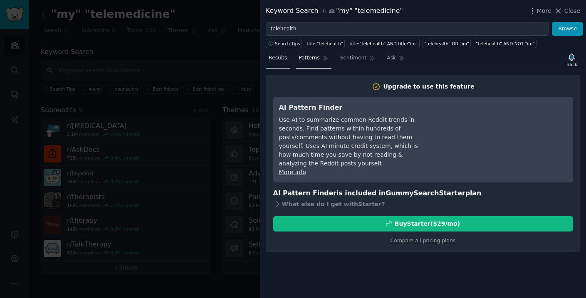
click at [270, 58] on span "Results" at bounding box center [278, 58] width 18 height 7
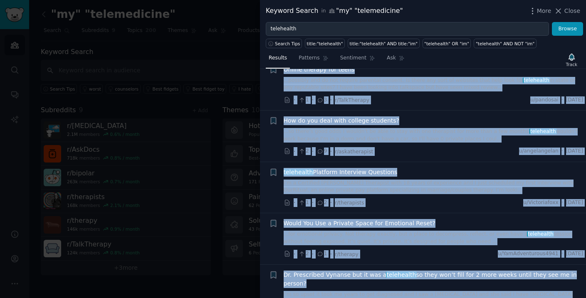
scroll to position [3155, 0]
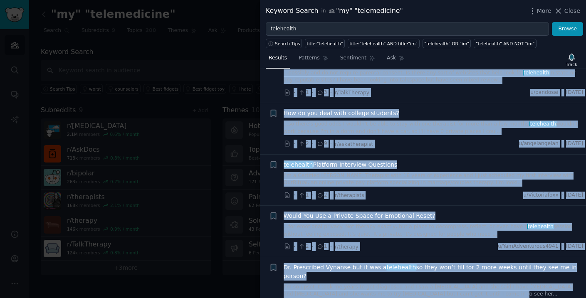
drag, startPoint x: 281, startPoint y: 90, endPoint x: 469, endPoint y: 280, distance: 266.9
click at [439, 172] on link "I’m a Certified [PERSON_NAME] Therapist with 18 years of experience and I just …" at bounding box center [434, 179] width 300 height 15
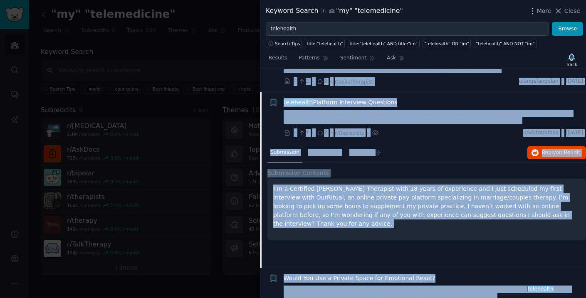
scroll to position [3225, 0]
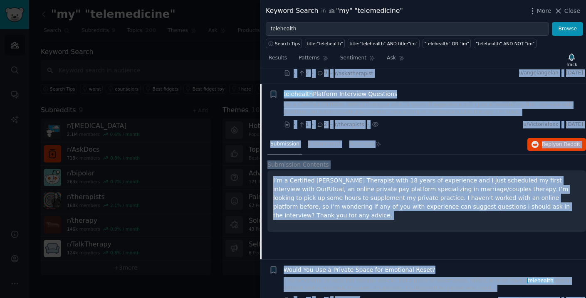
click at [437, 161] on h2 "Submission Contents" at bounding box center [427, 165] width 319 height 9
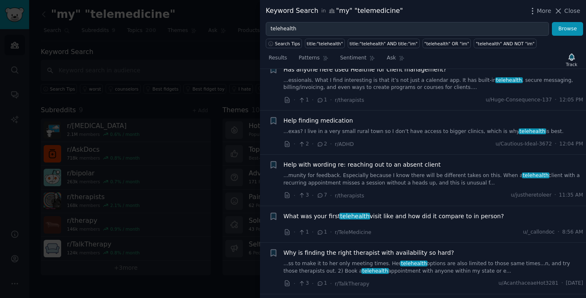
scroll to position [0, 0]
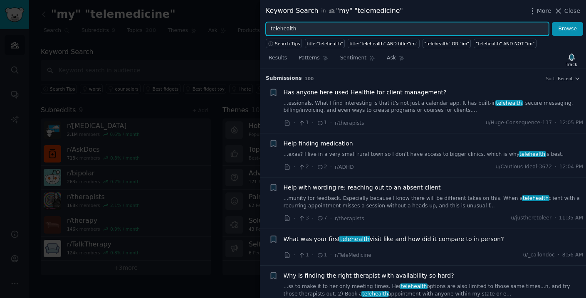
click at [352, 30] on input "telehealth" at bounding box center [407, 29] width 283 height 14
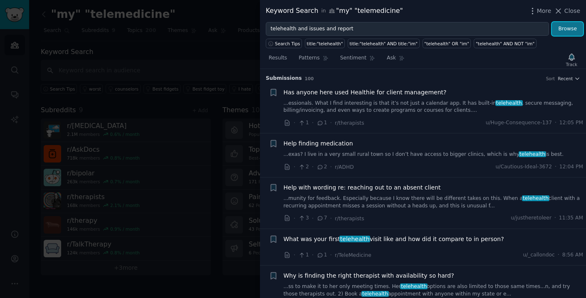
click at [575, 25] on button "Browse" at bounding box center [567, 29] width 31 height 14
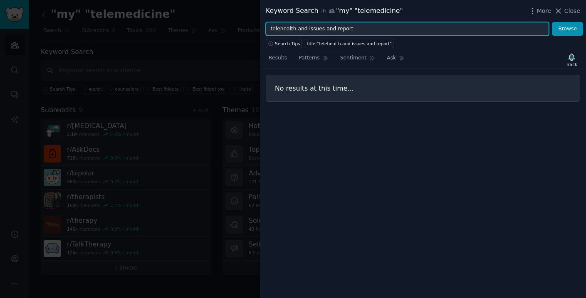
click at [418, 27] on input "telehealth and issues and report" at bounding box center [407, 29] width 283 height 14
click at [552, 22] on button "Browse" at bounding box center [567, 29] width 31 height 14
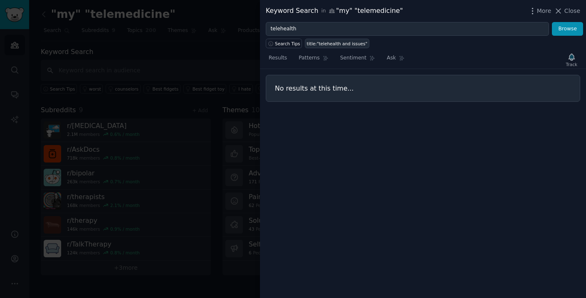
click at [318, 42] on div "title:"telehealth and issues"" at bounding box center [337, 44] width 61 height 6
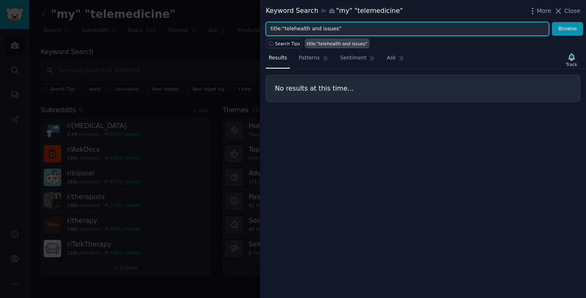
click at [357, 25] on input "title:"telehealth and issues"" at bounding box center [407, 29] width 283 height 14
click at [552, 22] on button "Browse" at bounding box center [567, 29] width 31 height 14
click at [350, 30] on input ""telemedicine and issues"" at bounding box center [407, 29] width 283 height 14
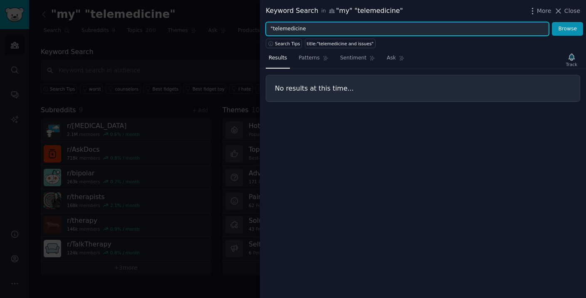
click at [275, 31] on input ""telemedicine" at bounding box center [407, 29] width 283 height 14
click at [274, 31] on input ""telemedicine" at bounding box center [407, 29] width 283 height 14
click at [540, 32] on input "telemedicine" at bounding box center [407, 29] width 283 height 14
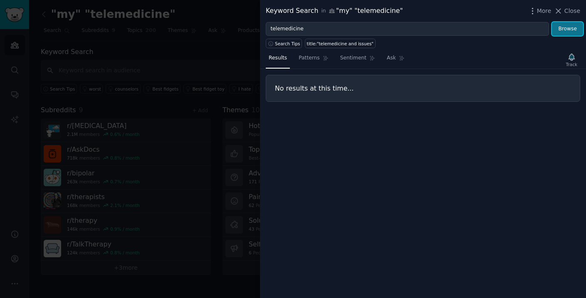
click at [574, 27] on button "Browse" at bounding box center [567, 29] width 31 height 14
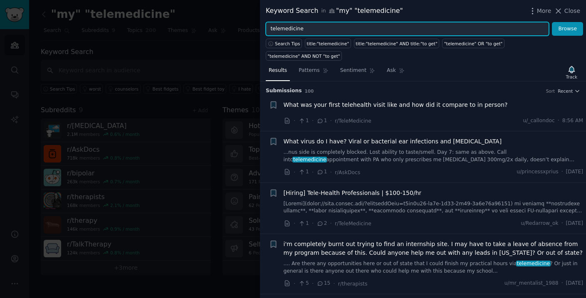
click at [502, 26] on input "telemedicine" at bounding box center [407, 29] width 283 height 14
click at [552, 22] on button "Browse" at bounding box center [567, 29] width 31 height 14
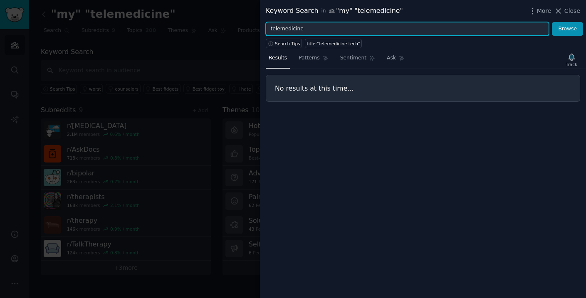
click at [271, 27] on input "telemedicine" at bounding box center [407, 29] width 283 height 14
click at [552, 22] on button "Browse" at bounding box center [567, 29] width 31 height 14
type input "hate telemedicine"
click at [552, 22] on button "Browse" at bounding box center [567, 29] width 31 height 14
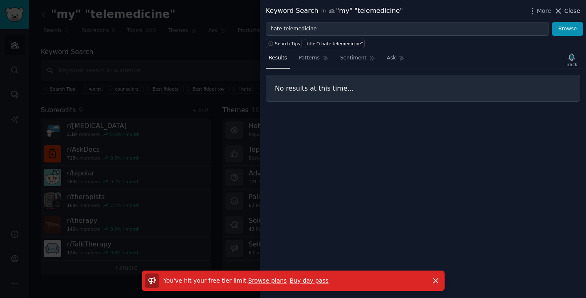
click at [574, 15] on span "Close" at bounding box center [573, 11] width 16 height 9
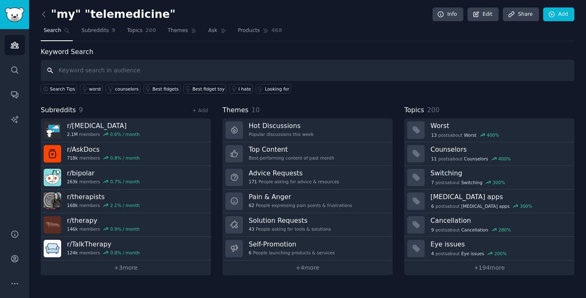
click at [211, 68] on input "text" at bounding box center [308, 70] width 534 height 21
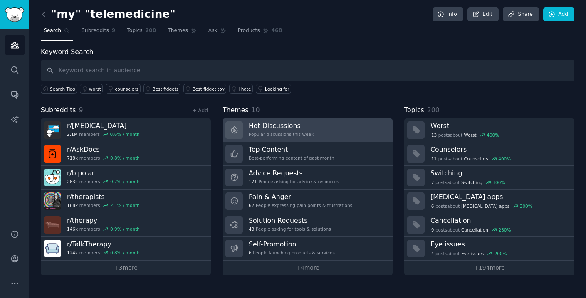
click at [266, 122] on h3 "Hot Discussions" at bounding box center [281, 125] width 65 height 9
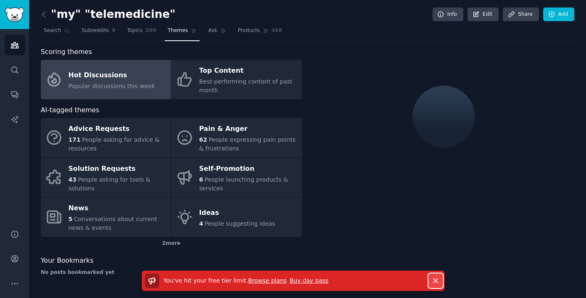
click at [436, 277] on icon "button" at bounding box center [435, 281] width 9 height 9
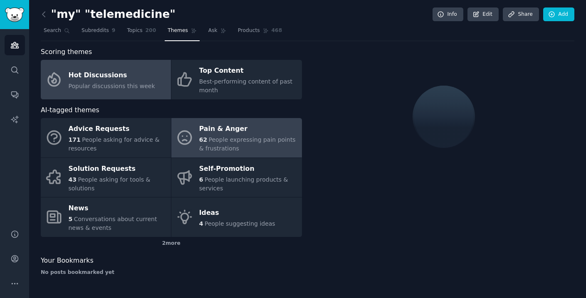
click at [249, 128] on div "Pain & Anger" at bounding box center [248, 129] width 98 height 13
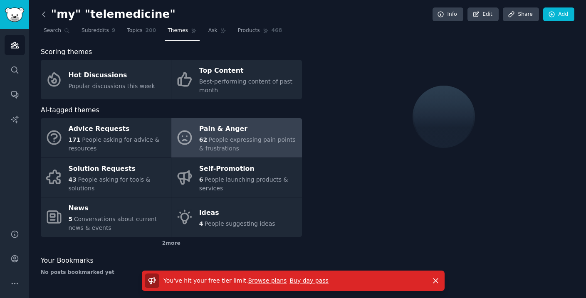
click at [46, 15] on icon at bounding box center [44, 14] width 9 height 9
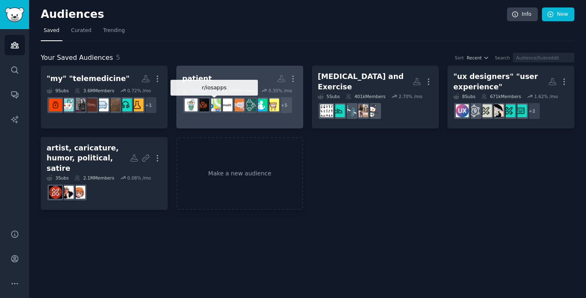
click at [215, 99] on img at bounding box center [214, 105] width 13 height 13
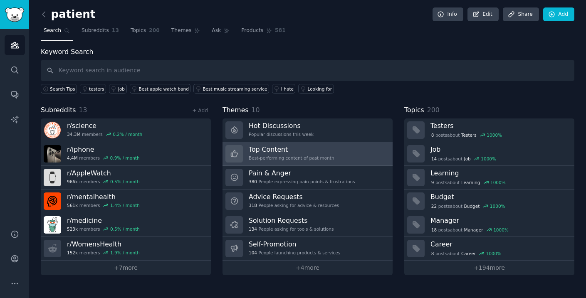
click at [337, 151] on link "Top Content Best-performing content of past month" at bounding box center [308, 154] width 170 height 24
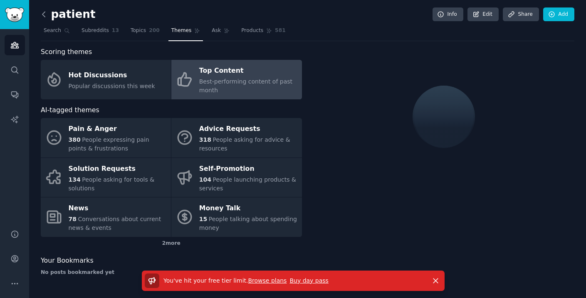
click at [42, 17] on icon at bounding box center [44, 14] width 9 height 9
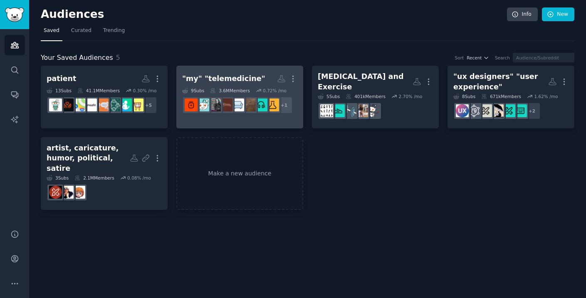
click at [240, 72] on h2 ""my" "telemedicine" More" at bounding box center [239, 79] width 115 height 15
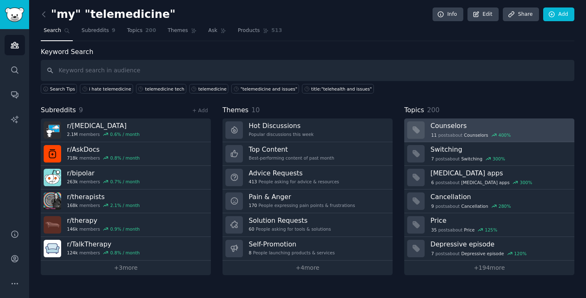
click at [454, 123] on h3 "Counselors" at bounding box center [500, 125] width 138 height 9
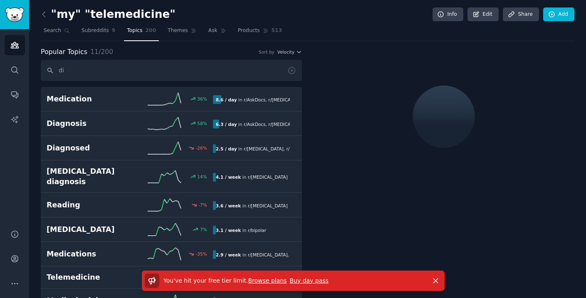
type input "d"
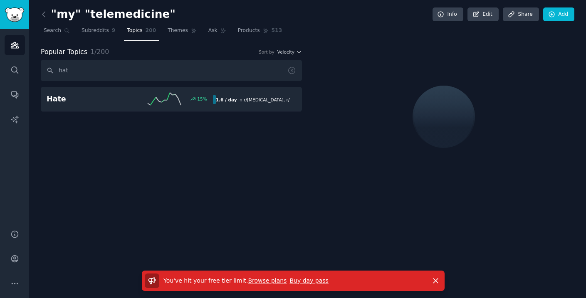
type input "hat"
